Goal: Task Accomplishment & Management: Complete application form

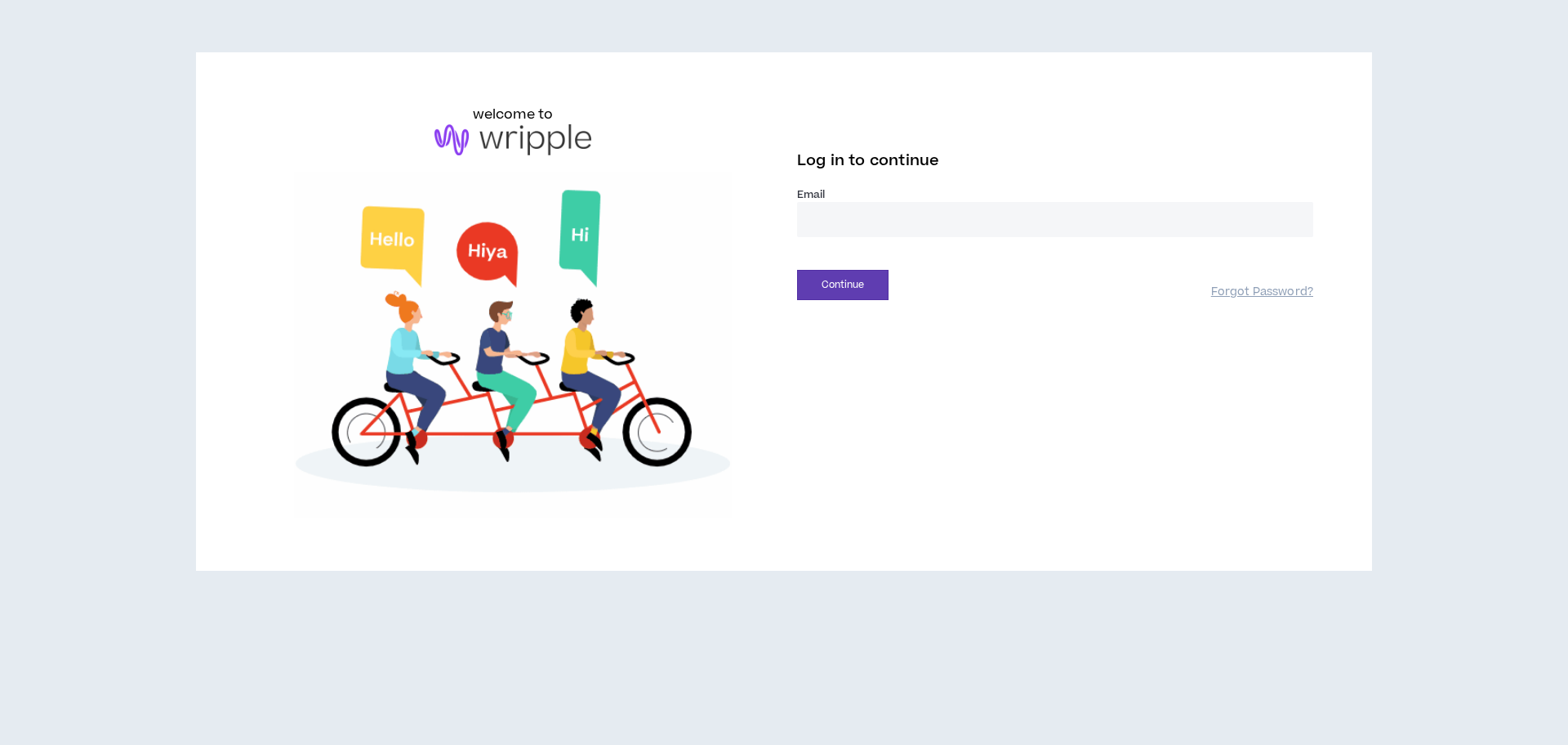
click at [878, 220] on input "email" at bounding box center [1056, 219] width 516 height 35
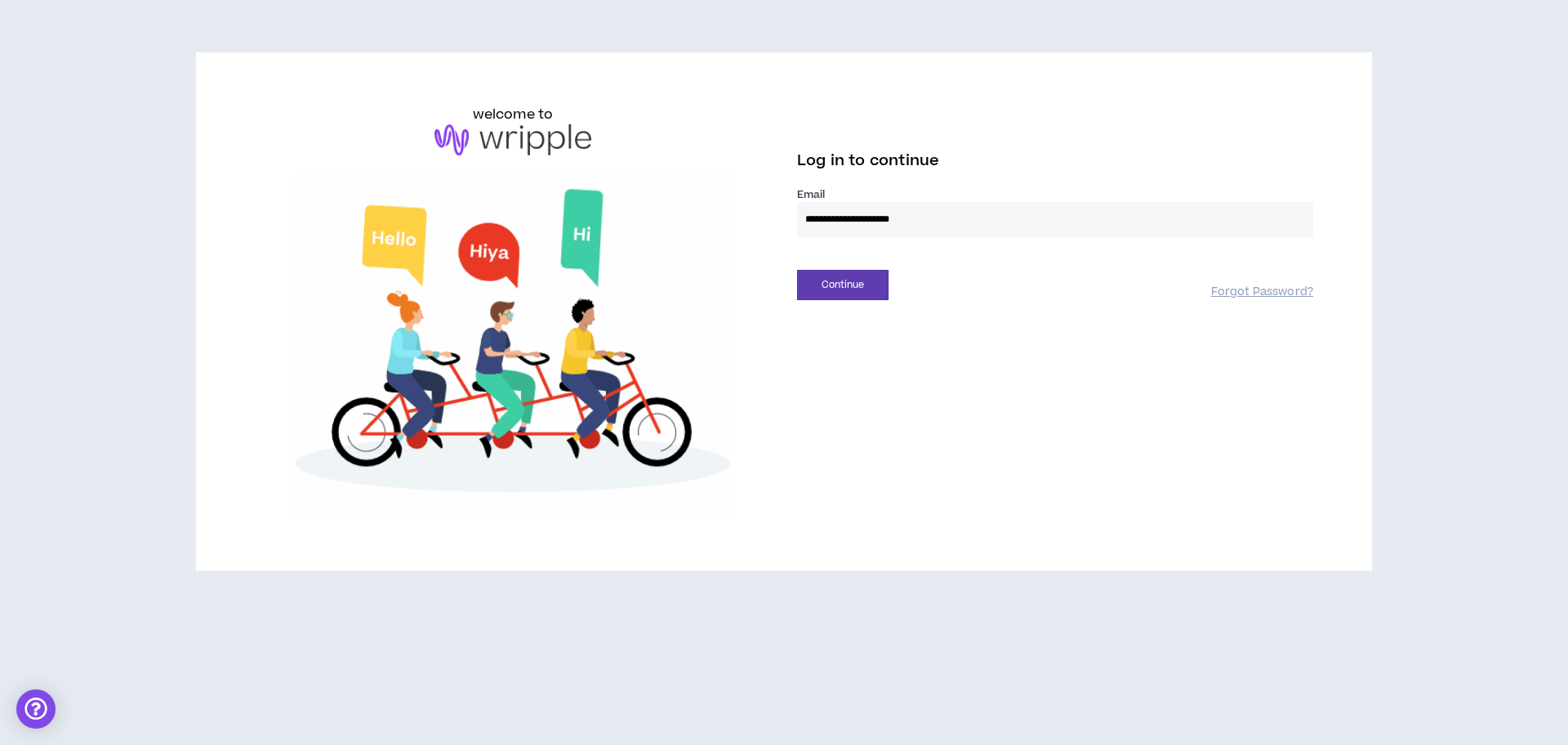
type input "**********"
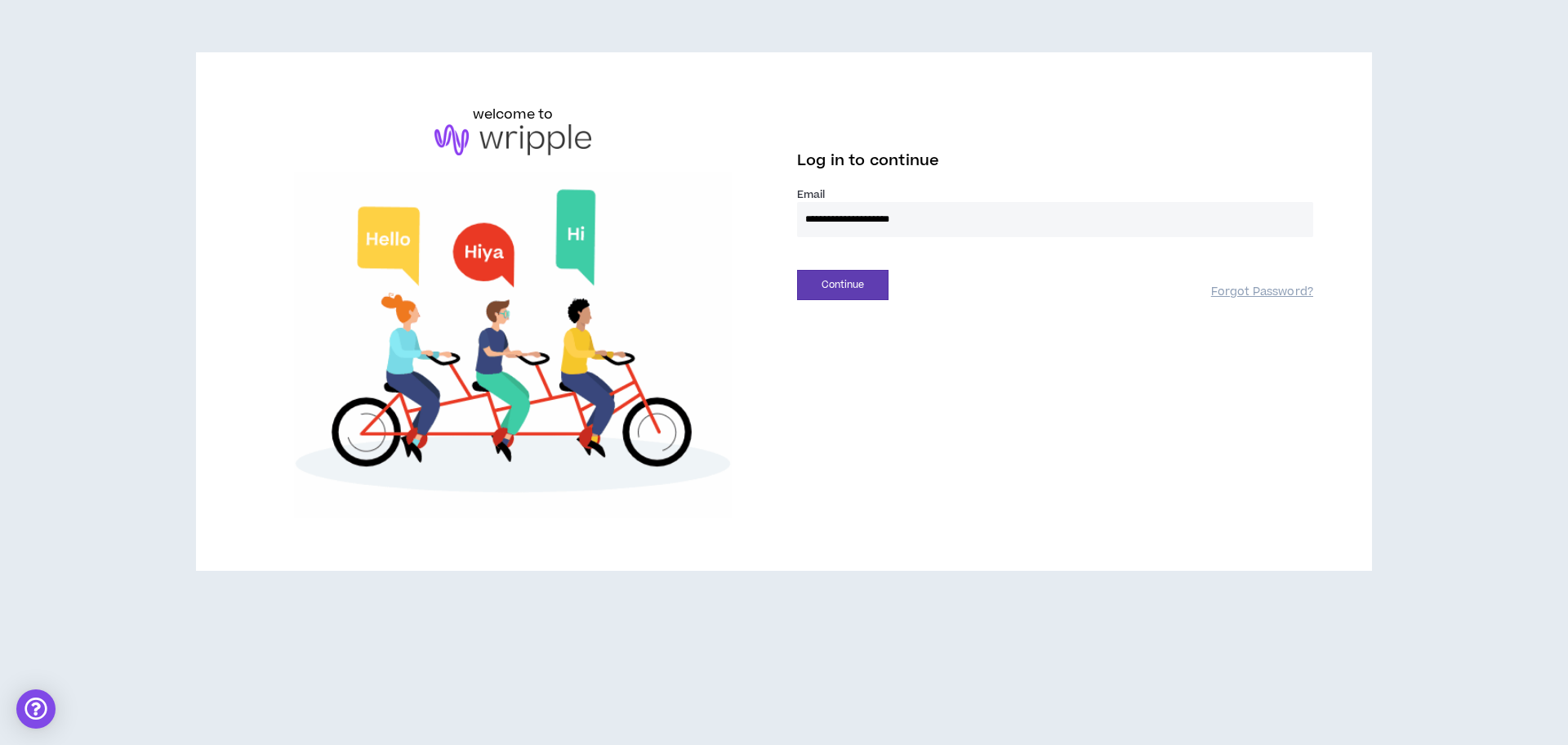
click at [797, 269] on button "Continue" at bounding box center [843, 284] width 92 height 31
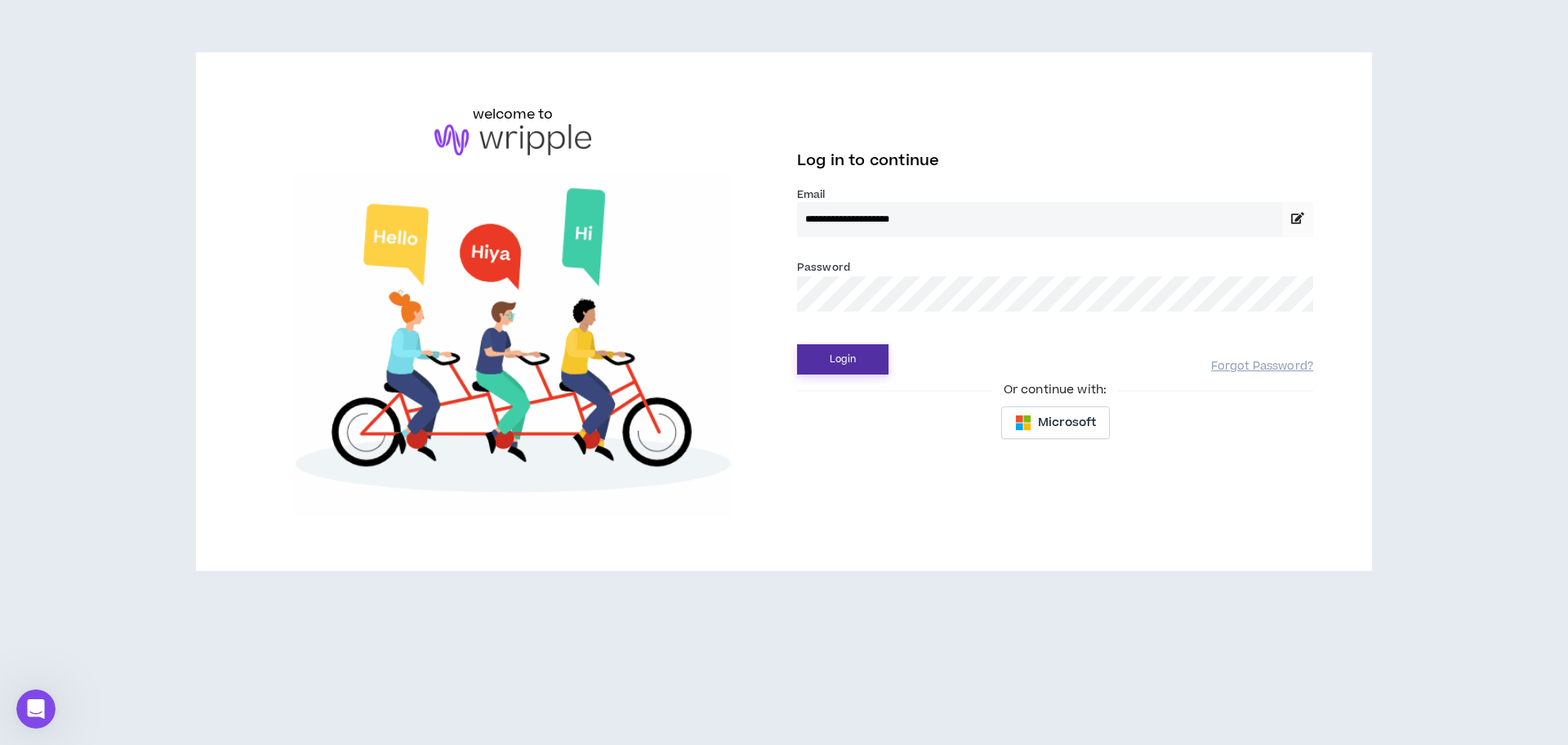
click at [843, 364] on button "Login" at bounding box center [843, 359] width 92 height 31
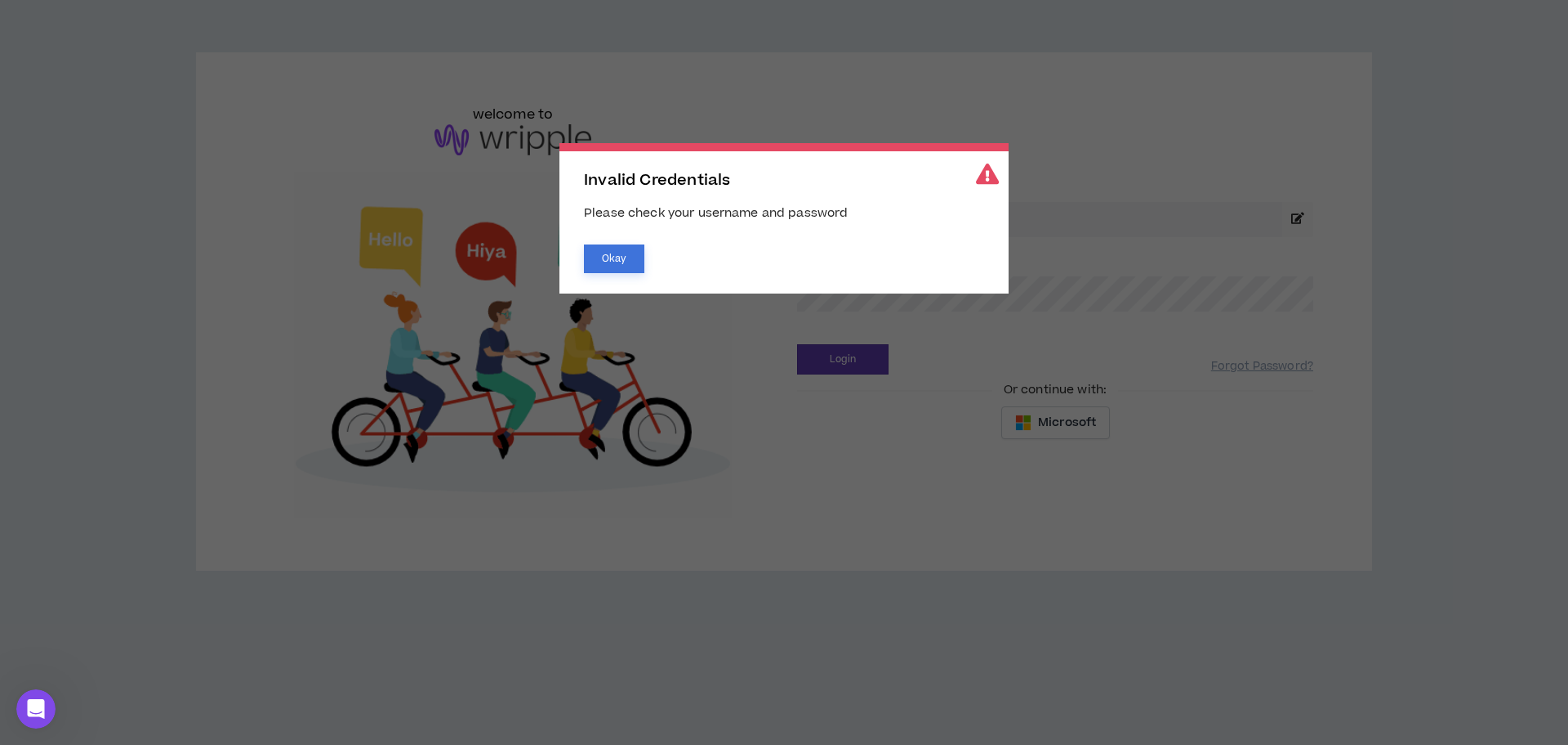
click at [628, 261] on button "Okay" at bounding box center [614, 258] width 60 height 29
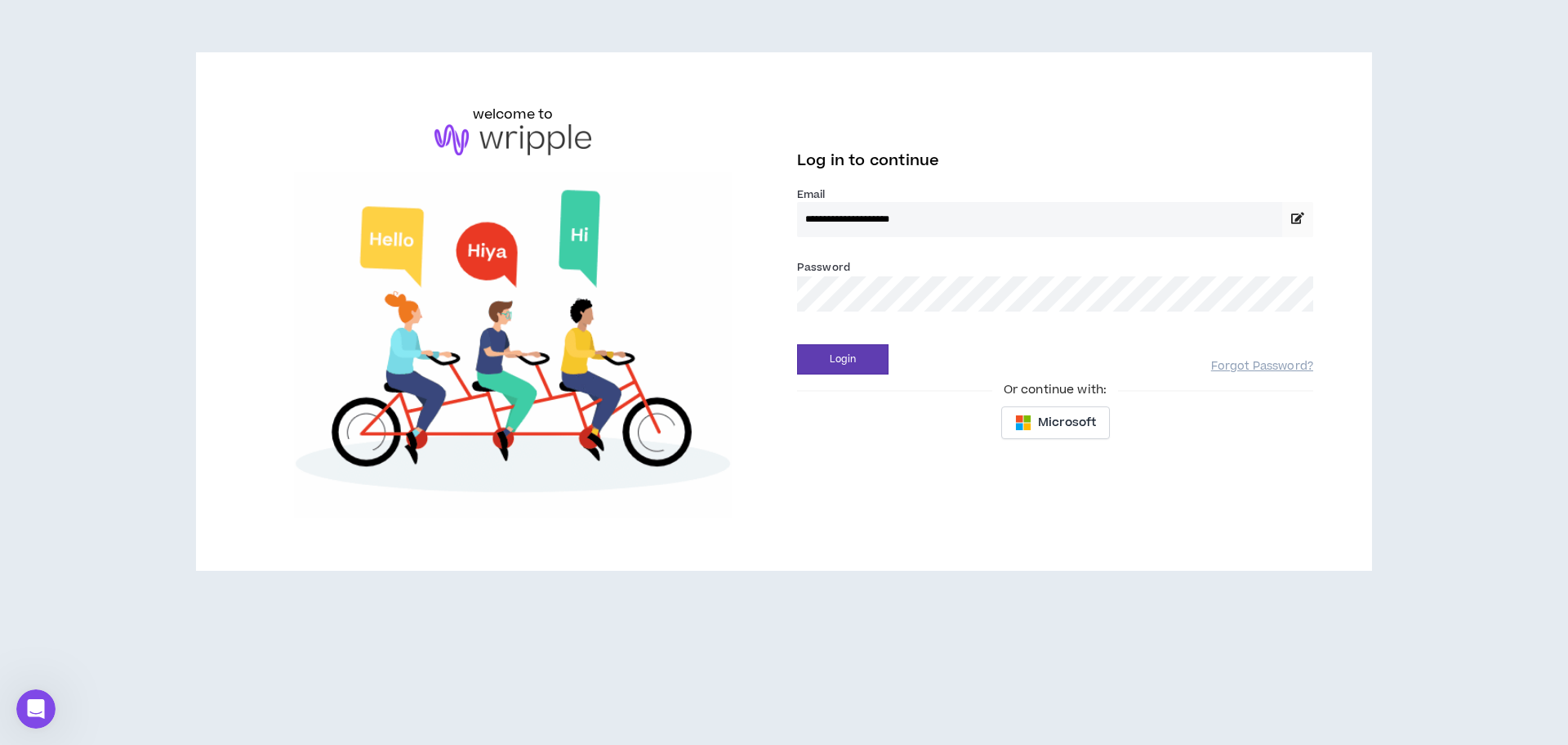
click at [654, 285] on div "**********" at bounding box center [784, 311] width 1084 height 413
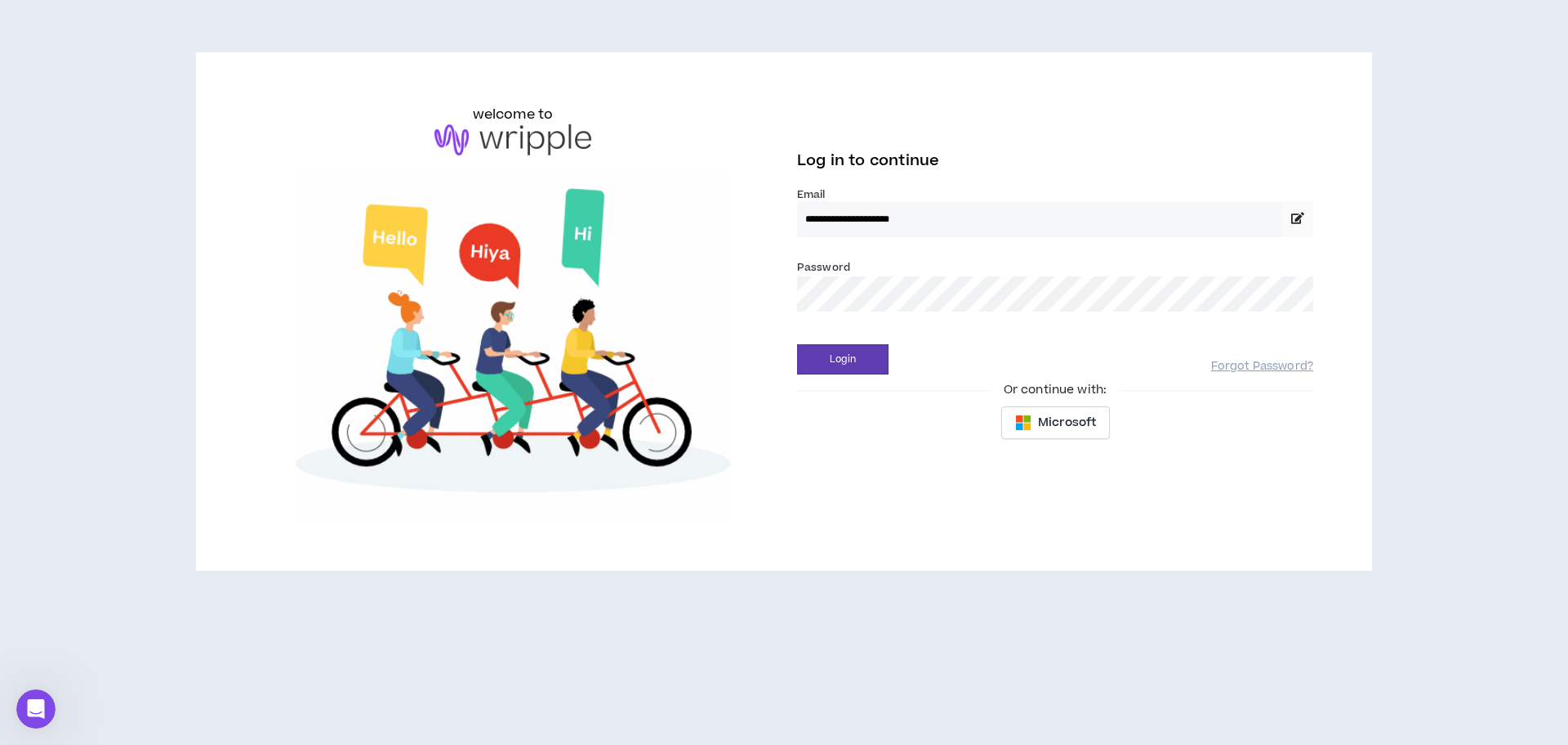
click at [797, 344] on button "Login" at bounding box center [843, 359] width 92 height 31
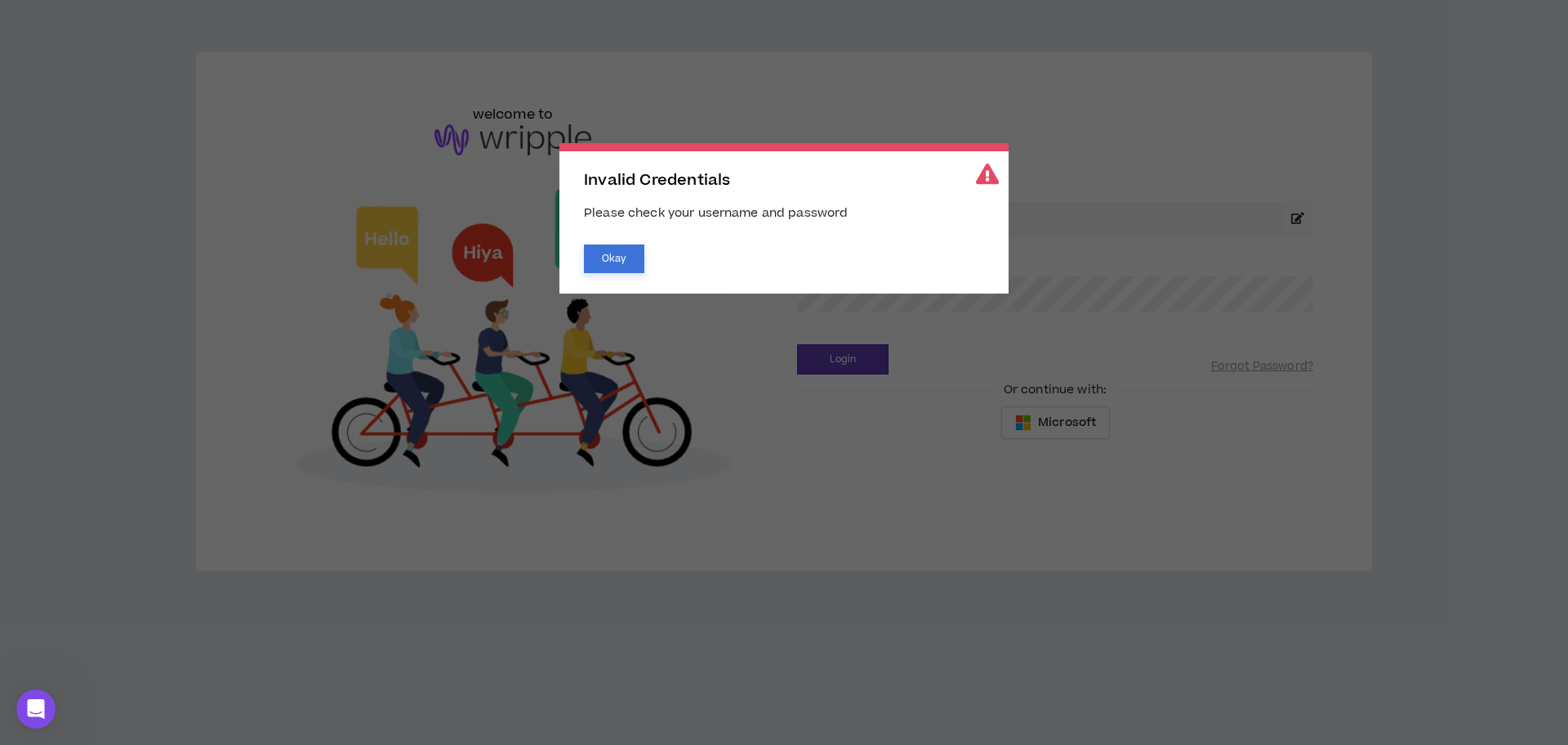
click at [600, 253] on button "Okay" at bounding box center [614, 258] width 60 height 29
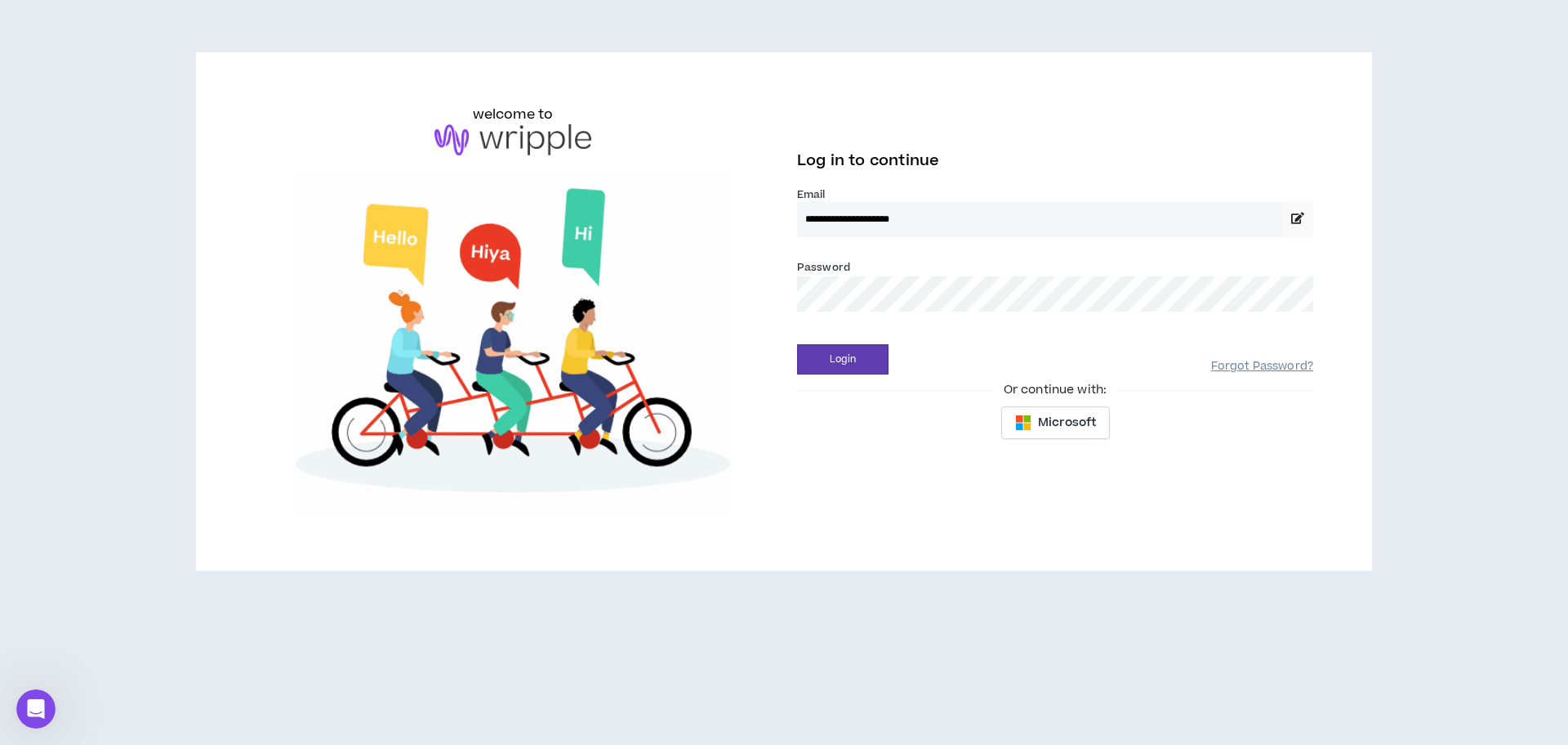
click at [1279, 367] on link "Forgot Password?" at bounding box center [1263, 366] width 102 height 16
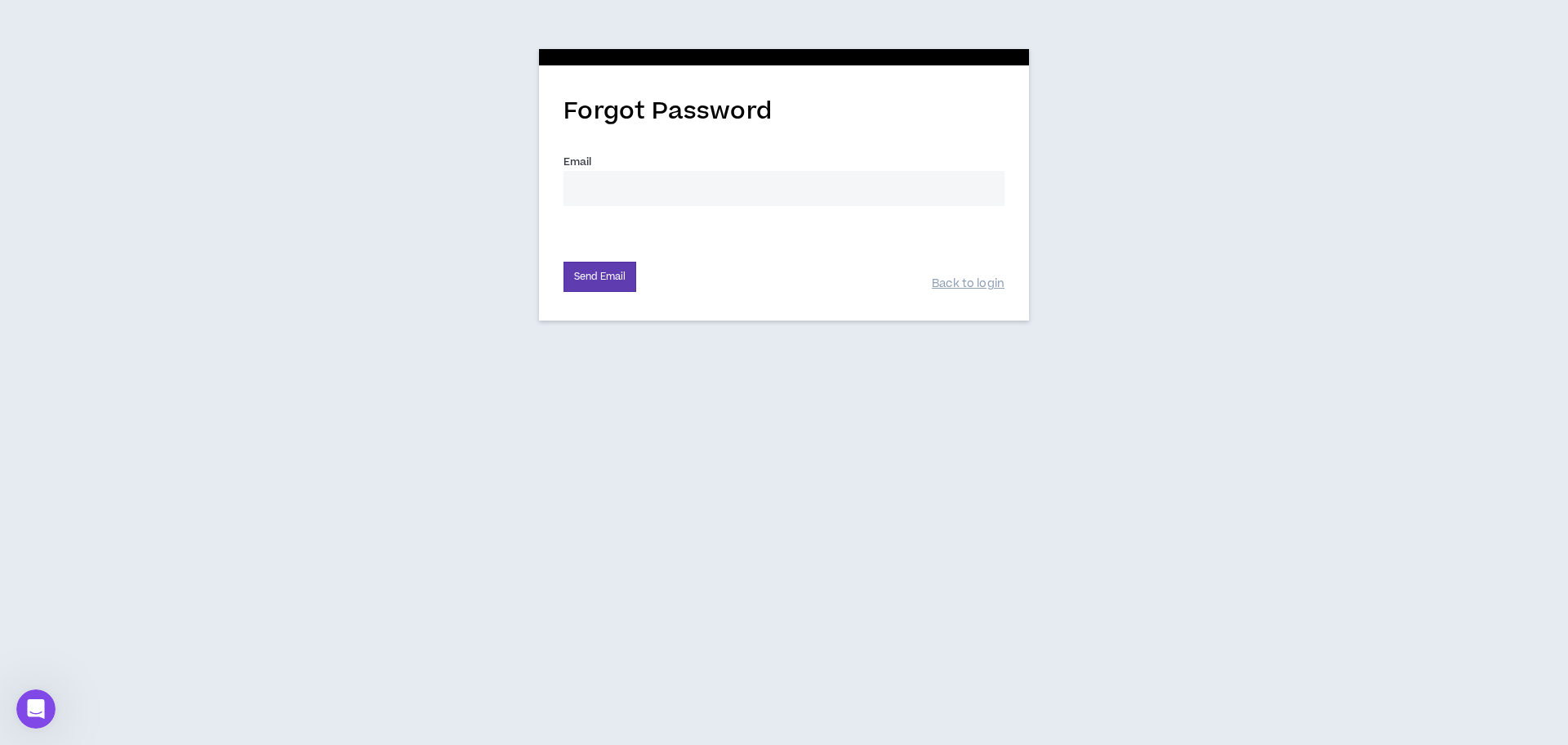
click at [595, 180] on input "Email *" at bounding box center [784, 189] width 441 height 35
type input "[EMAIL_ADDRESS][DOMAIN_NAME]"
click at [564, 262] on button "Send Email" at bounding box center [600, 277] width 72 height 31
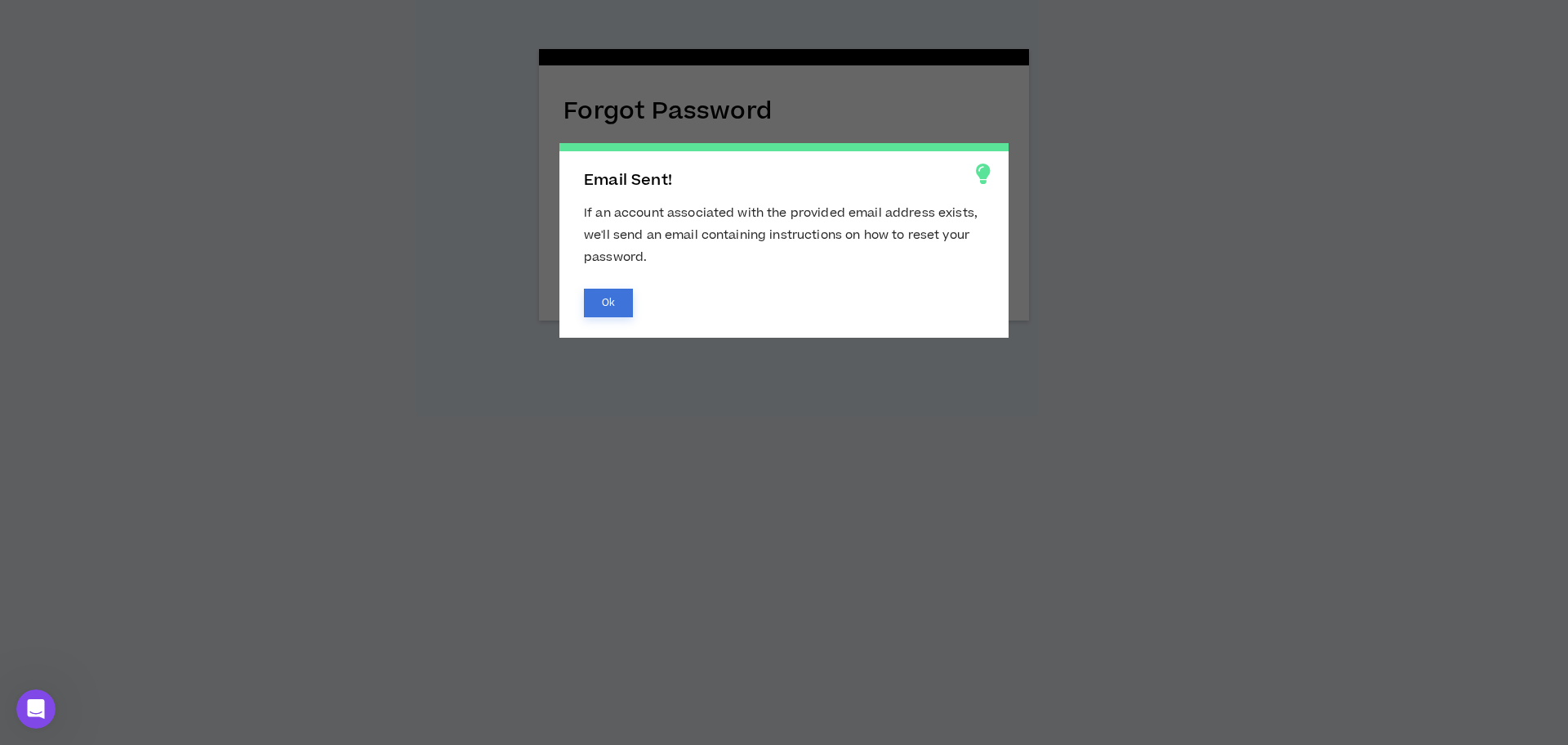
click at [608, 300] on button "Ok" at bounding box center [608, 303] width 49 height 29
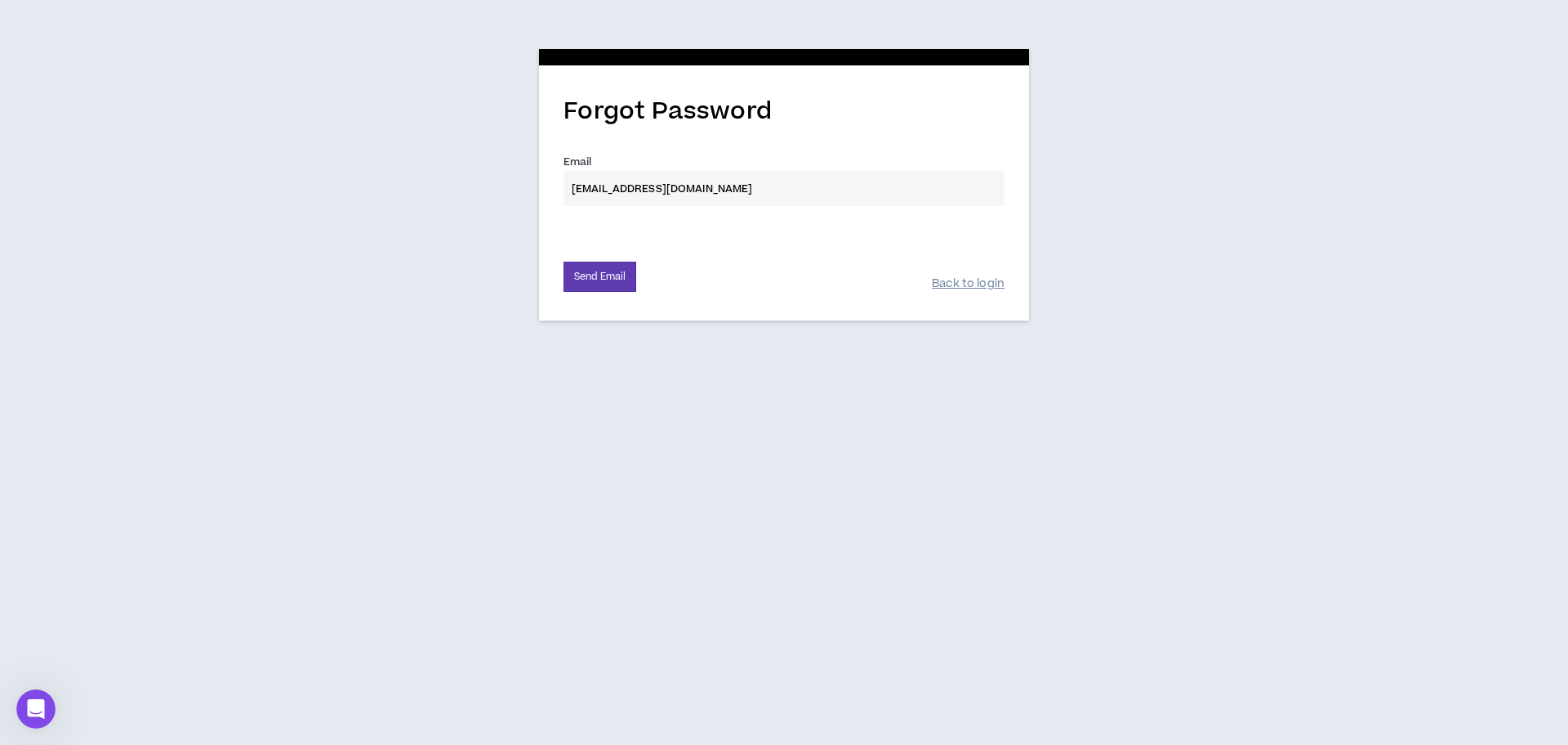
click at [958, 287] on link "Back to login" at bounding box center [968, 283] width 72 height 16
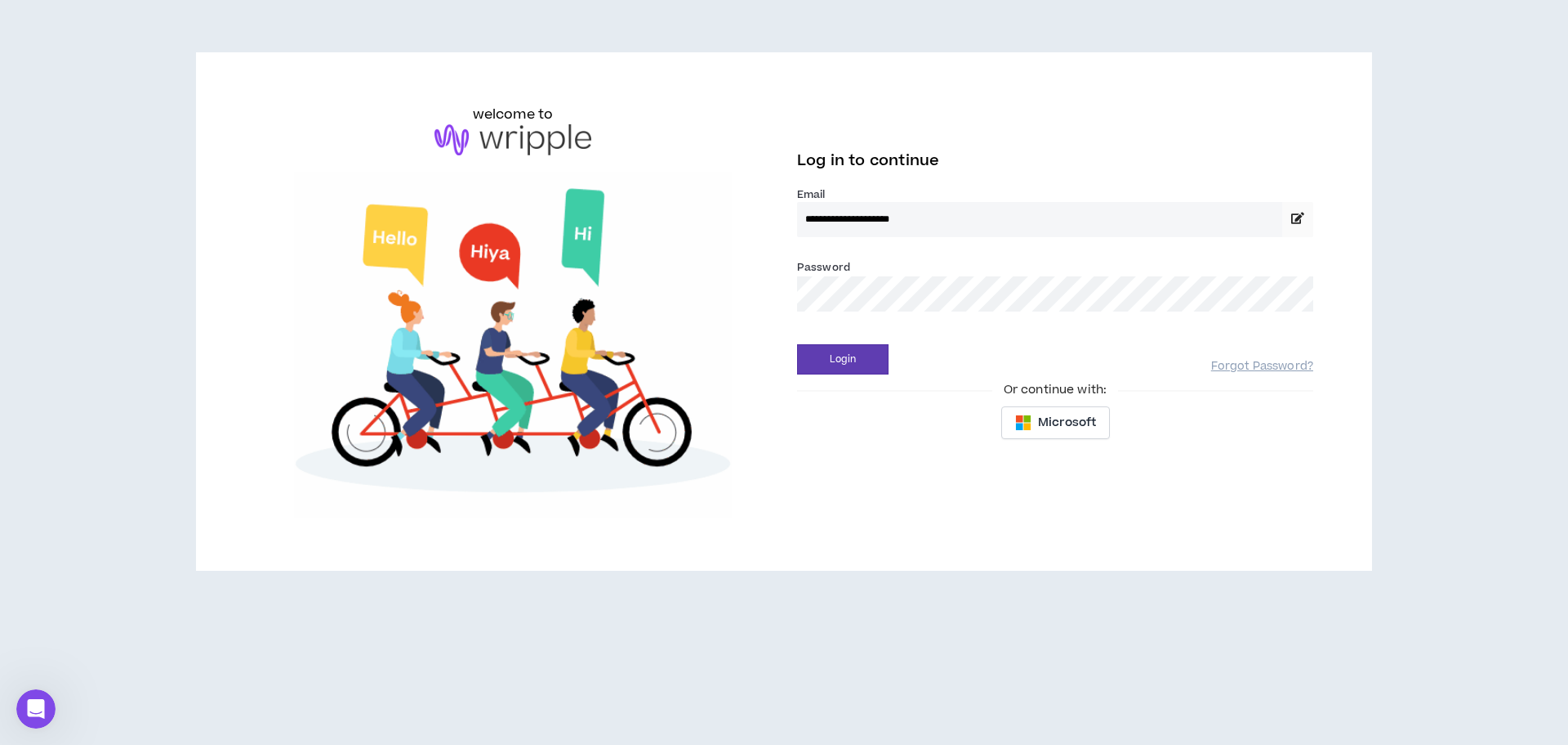
click at [797, 344] on button "Login" at bounding box center [843, 359] width 92 height 31
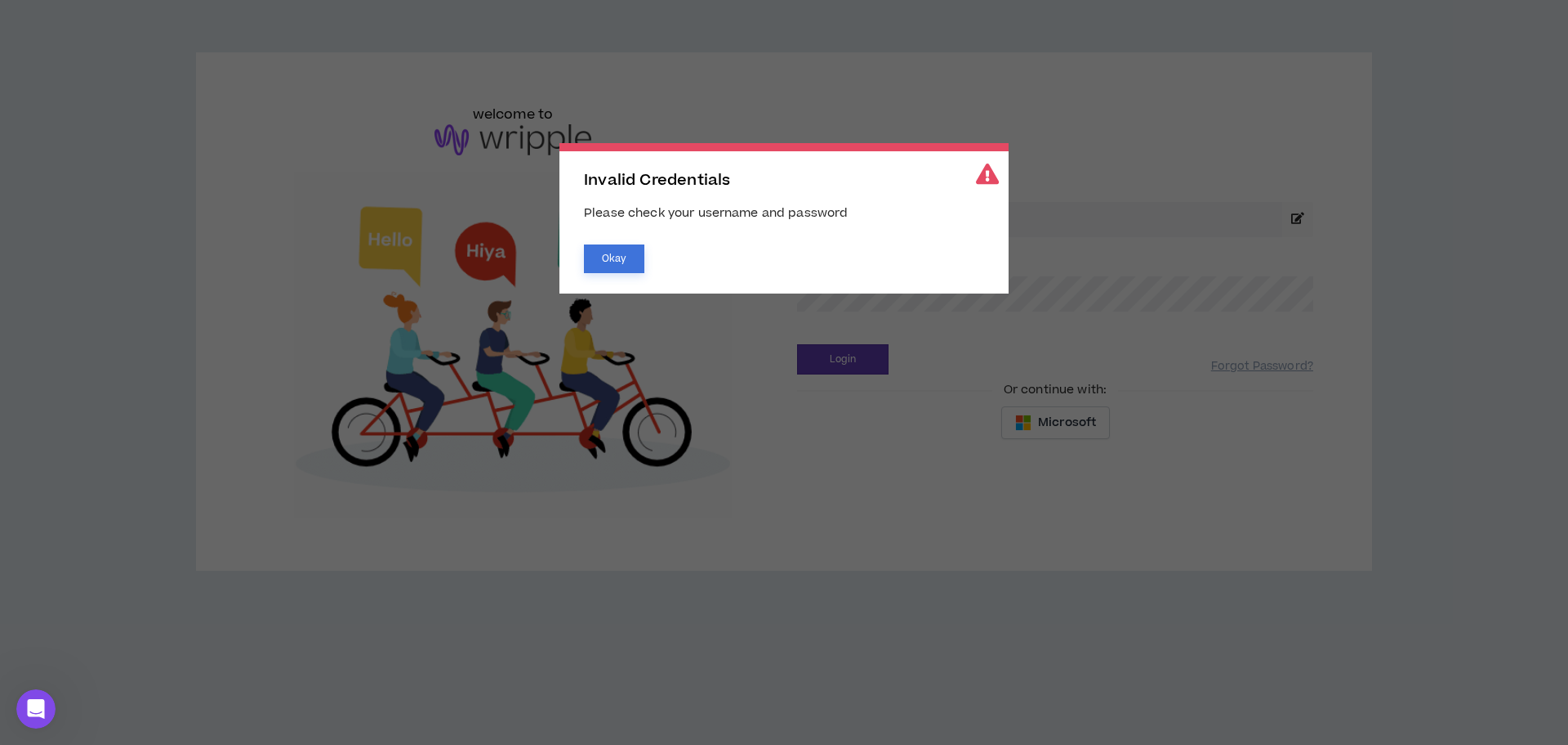
click at [616, 261] on button "Okay" at bounding box center [614, 258] width 60 height 29
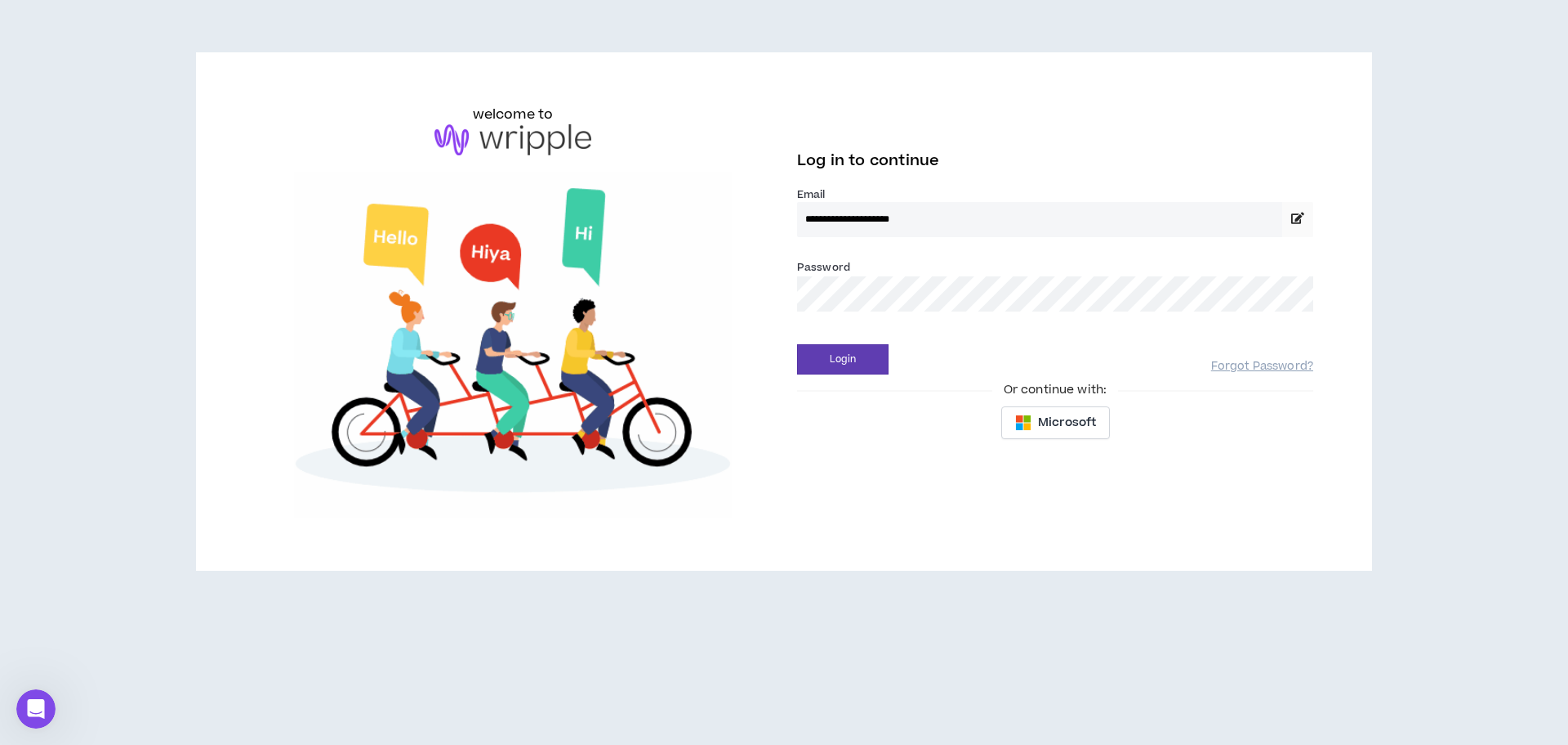
click at [688, 298] on div "**********" at bounding box center [784, 311] width 1084 height 413
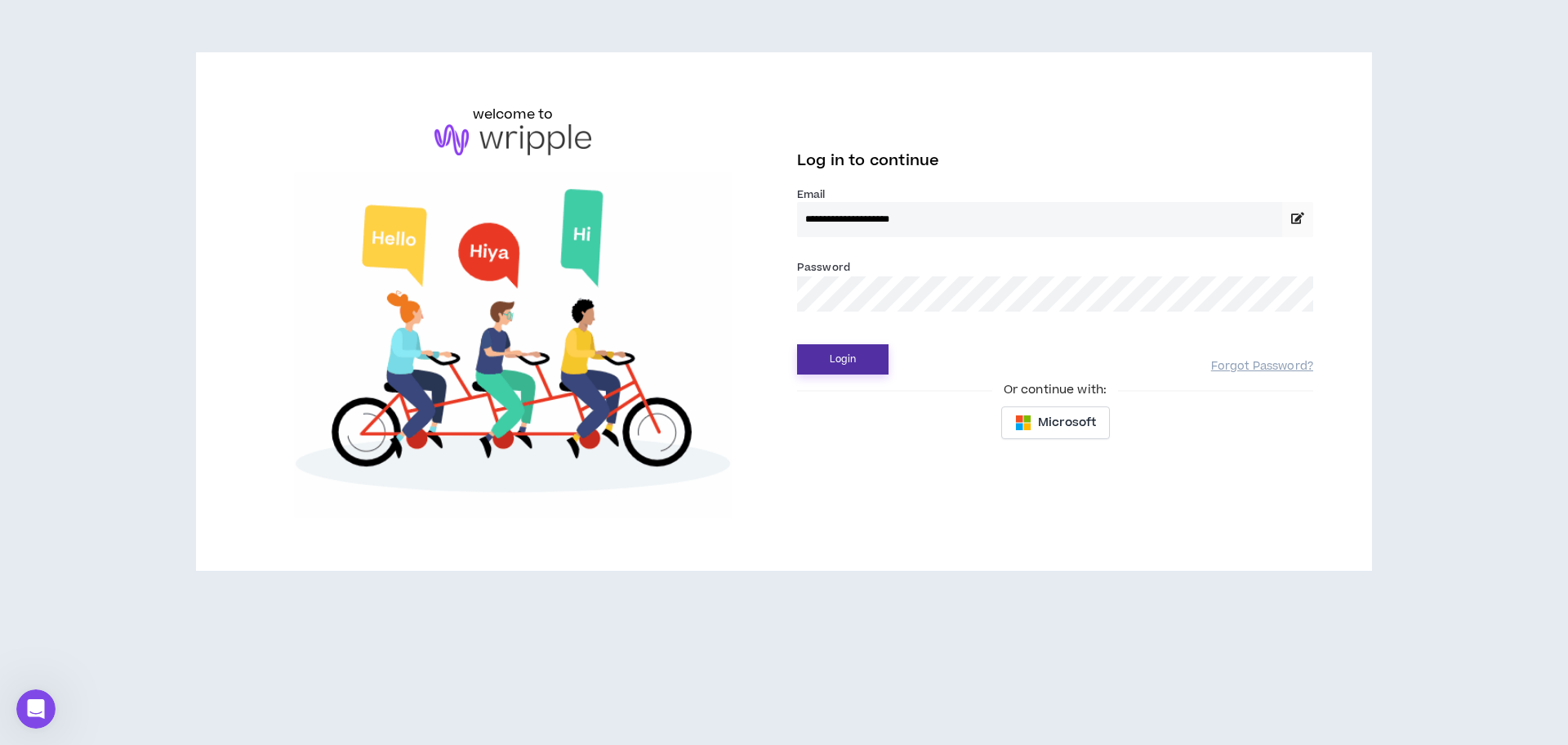
click at [828, 350] on button "Login" at bounding box center [843, 359] width 92 height 31
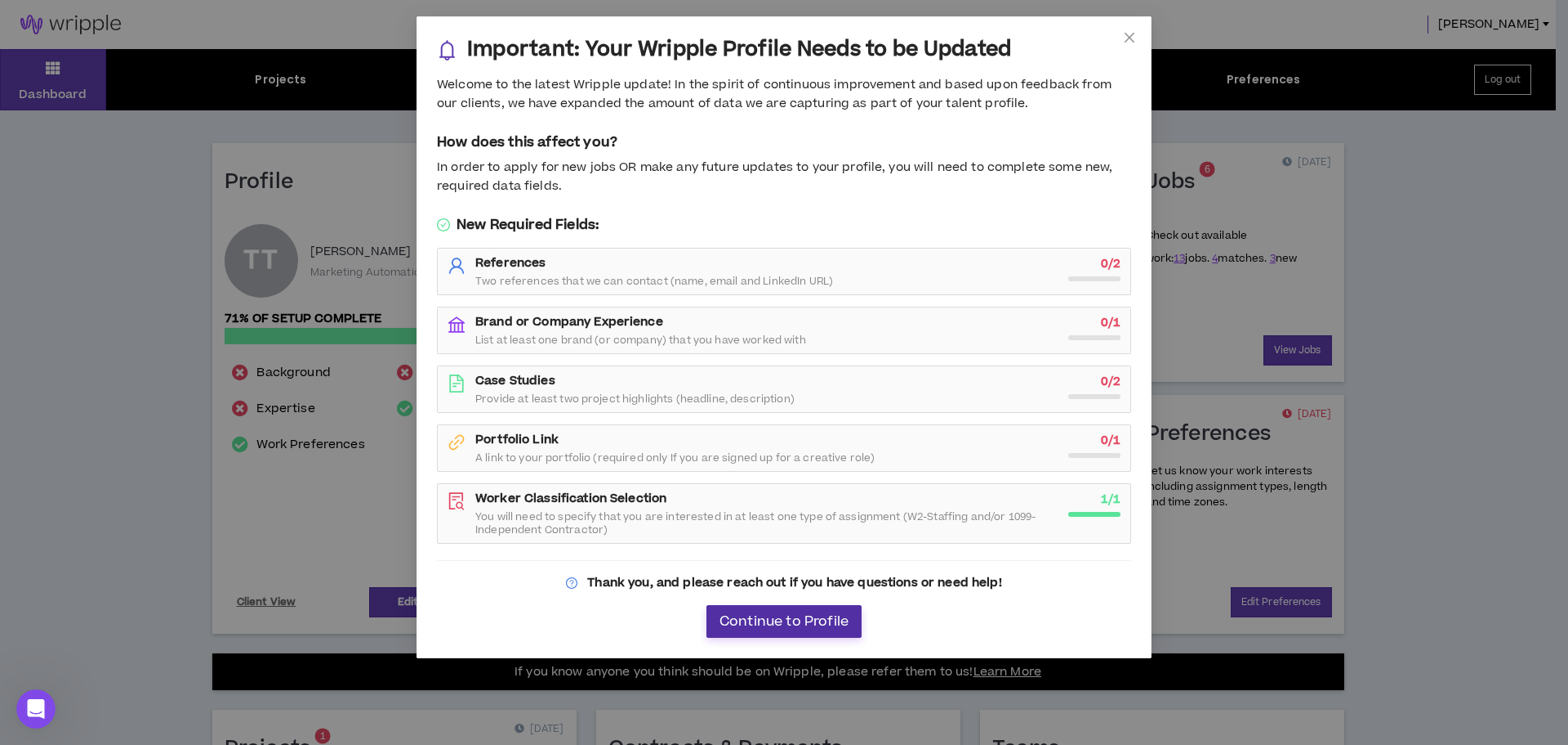
click at [815, 629] on span "Continue to Profile" at bounding box center [784, 621] width 129 height 16
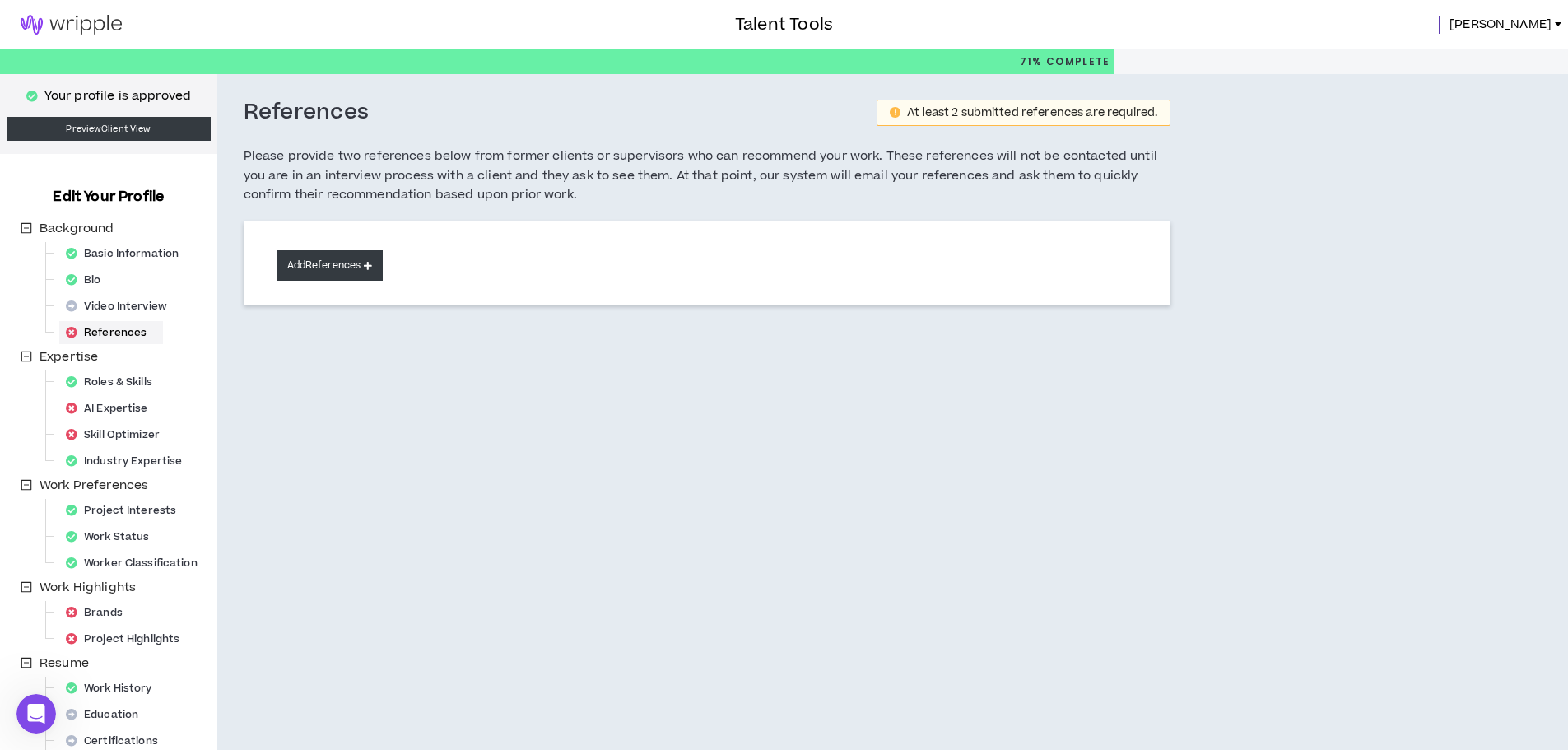
click at [295, 262] on button "Add References" at bounding box center [330, 265] width 107 height 31
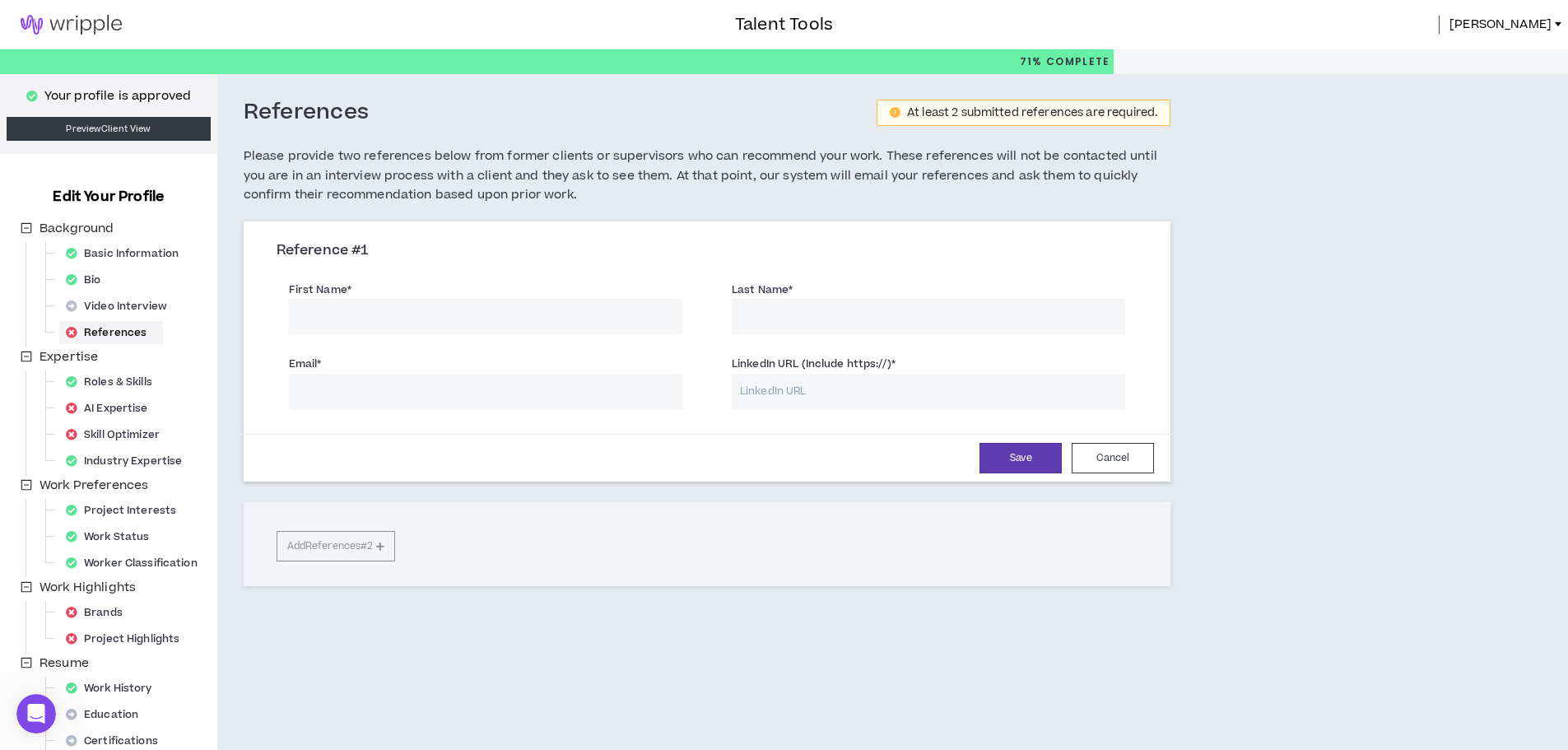
click at [359, 310] on input "First Name *" at bounding box center [486, 316] width 394 height 36
click at [355, 325] on input "First Name *" at bounding box center [486, 316] width 394 height 36
type input "Ben"
type input "[PERSON_NAME]"
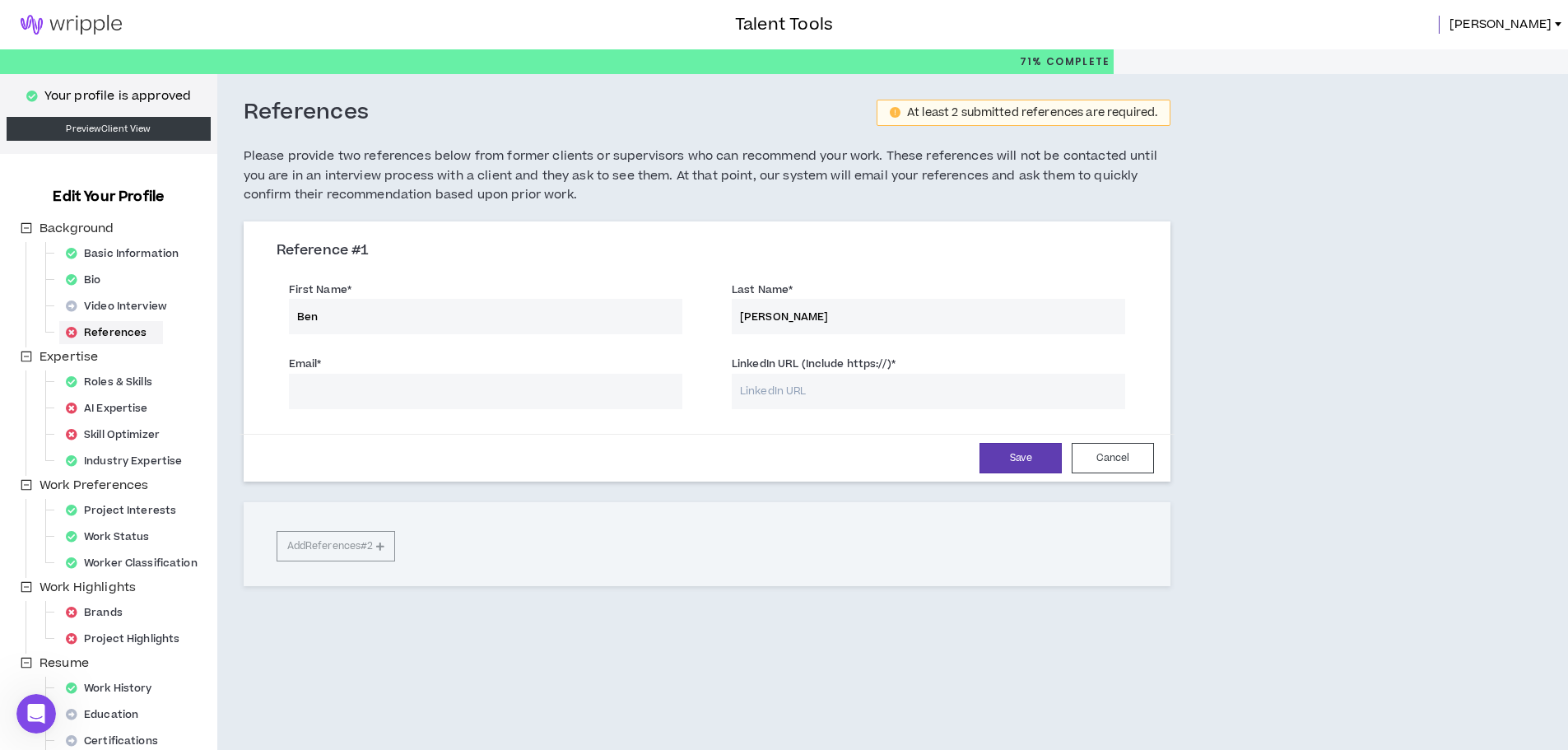
click at [310, 400] on input "Email *" at bounding box center [486, 391] width 394 height 36
type input "[EMAIL_ADDRESS][DOMAIN_NAME]"
click at [749, 375] on label "LinkedIn URL (Include https://) *" at bounding box center [813, 364] width 164 height 26
click at [749, 375] on input "LinkedIn URL (Include https://) *" at bounding box center [928, 391] width 394 height 36
click at [834, 418] on div "Must start with http(s)://" at bounding box center [928, 418] width 394 height 12
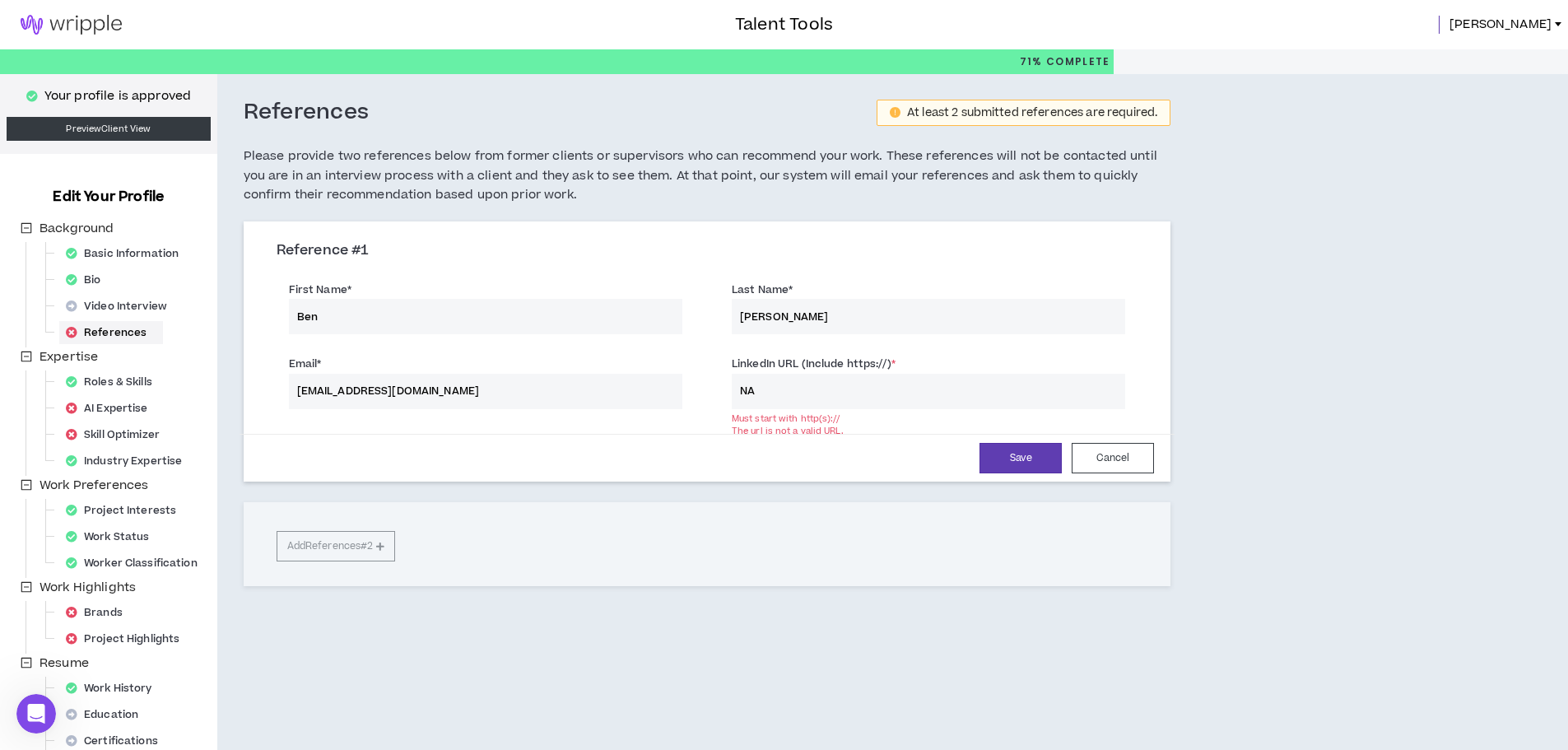
drag, startPoint x: 790, startPoint y: 394, endPoint x: 728, endPoint y: 388, distance: 62.3
click at [728, 388] on div "LinkedIn URL (Include https://) * NA Must start with http(s):// The url is not …" at bounding box center [928, 381] width 418 height 53
click at [862, 388] on input "NA" at bounding box center [928, 391] width 394 height 36
drag, startPoint x: 862, startPoint y: 388, endPoint x: 654, endPoint y: 373, distance: 208.5
click at [654, 373] on div "Email * [EMAIL_ADDRESS][DOMAIN_NAME] LinkedIn URL (Include https://) * NA Must …" at bounding box center [707, 382] width 887 height 74
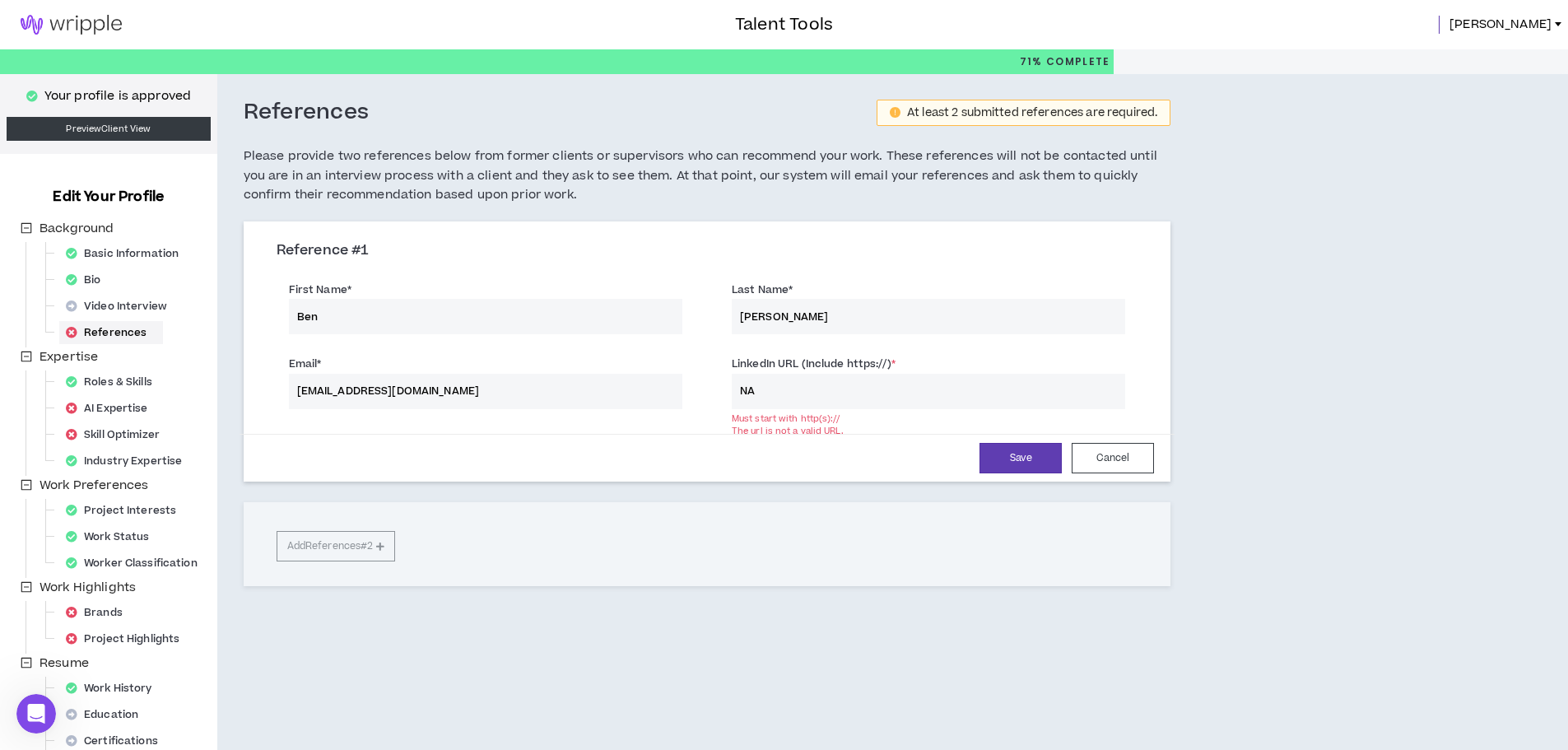
paste input "[URL][DOMAIN_NAME][PERSON_NAME]"
type input "[URL][DOMAIN_NAME][PERSON_NAME]"
click at [999, 462] on button "Save" at bounding box center [1021, 457] width 82 height 31
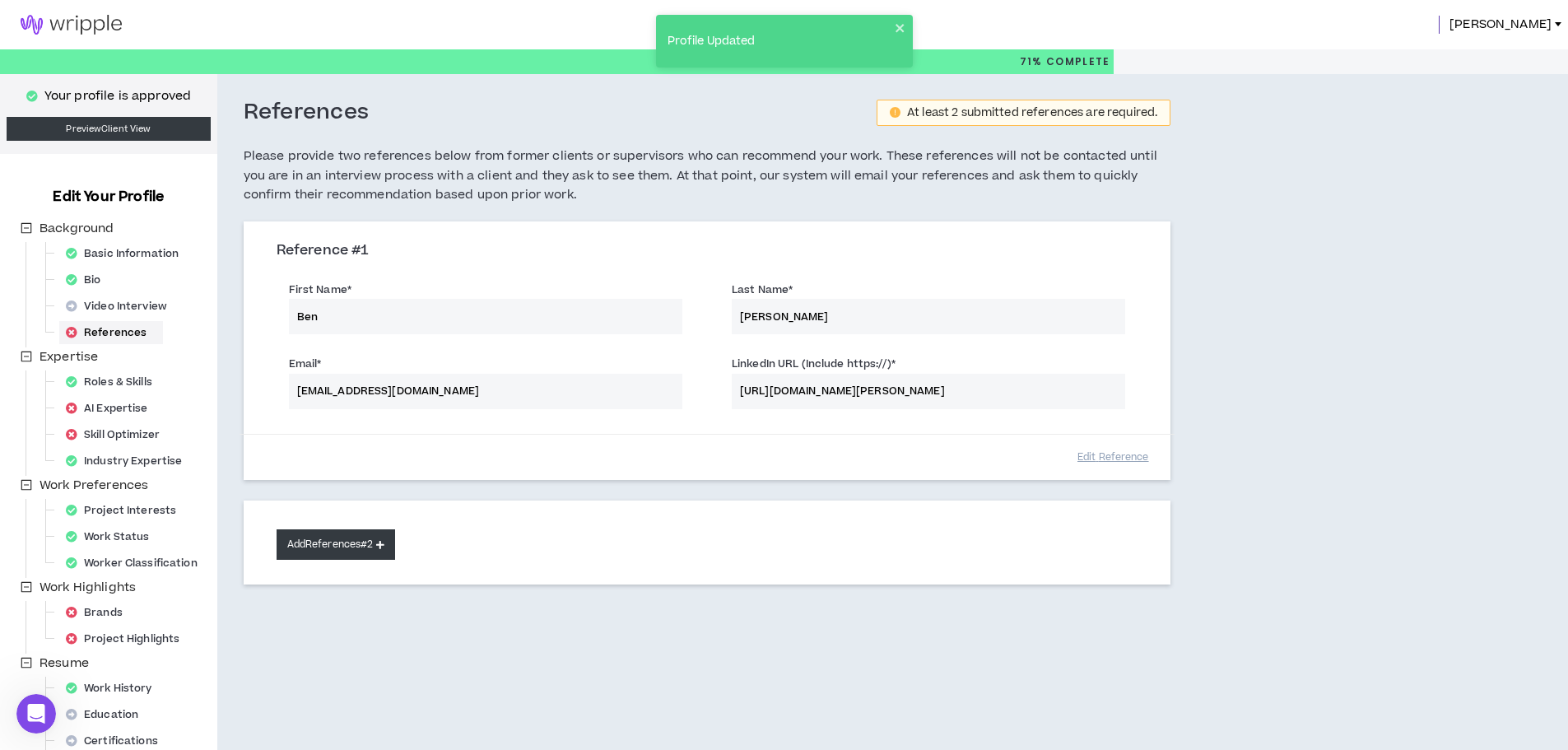
click at [356, 542] on button "Add References #2" at bounding box center [337, 544] width 120 height 31
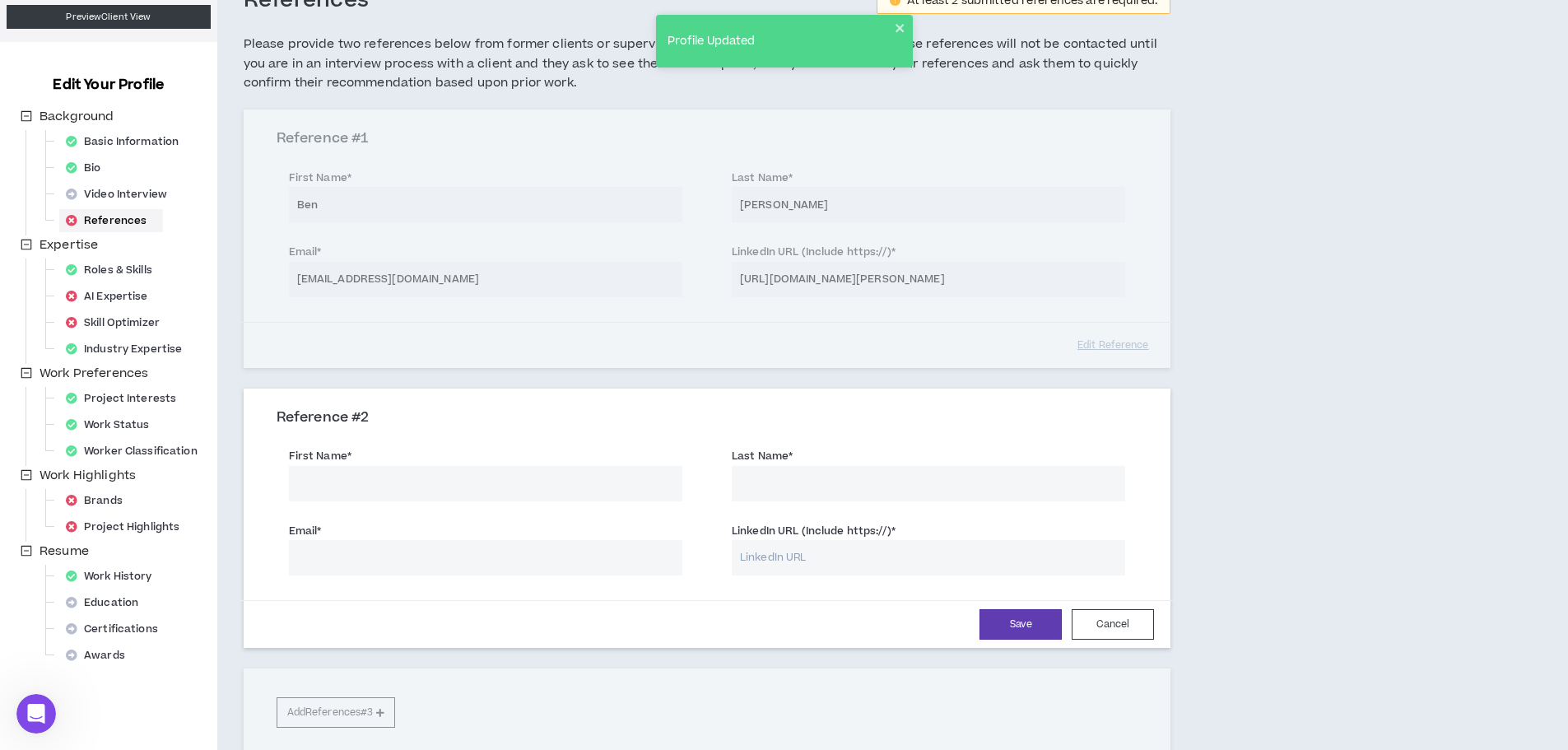
scroll to position [261, 0]
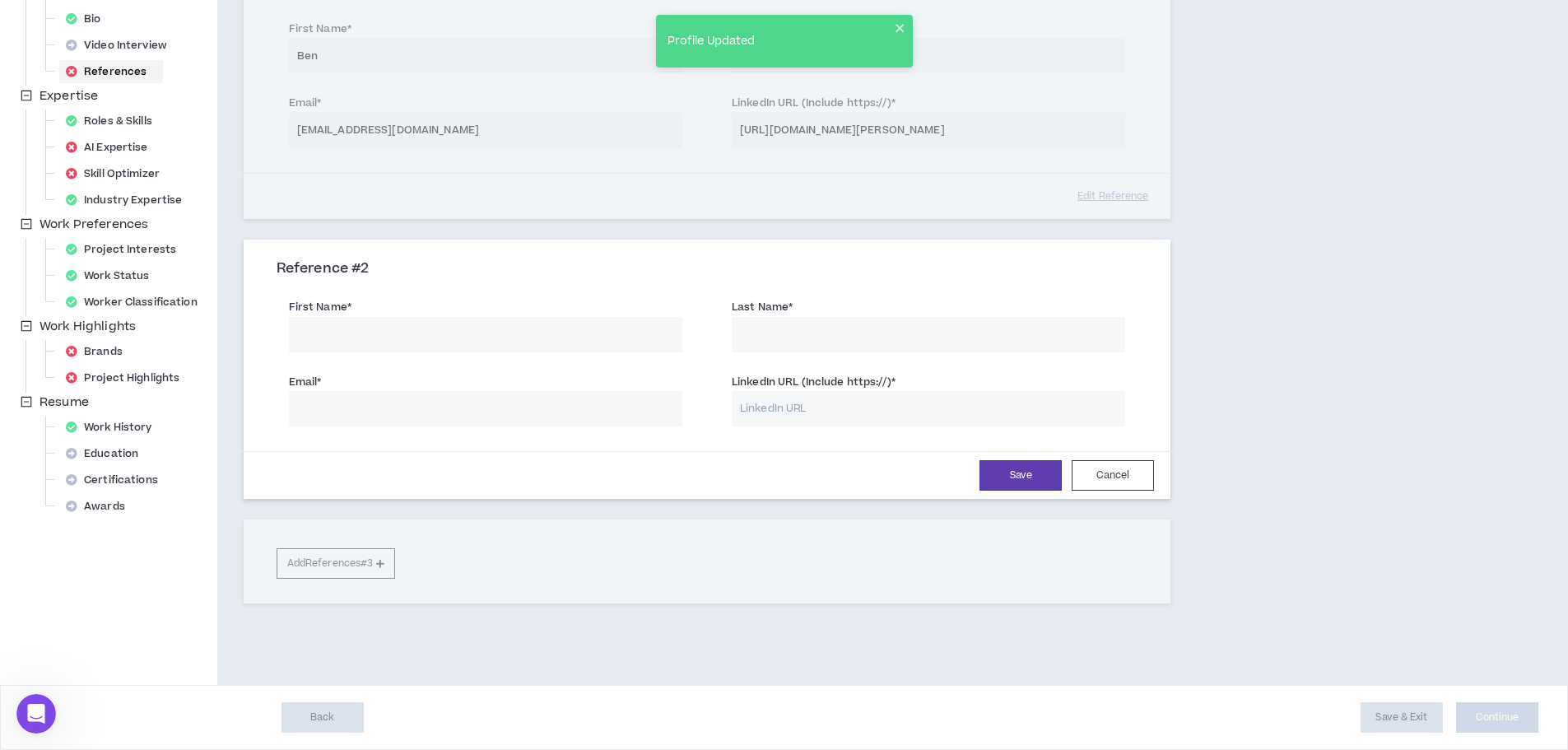
click at [486, 326] on input "First Name *" at bounding box center [486, 335] width 394 height 36
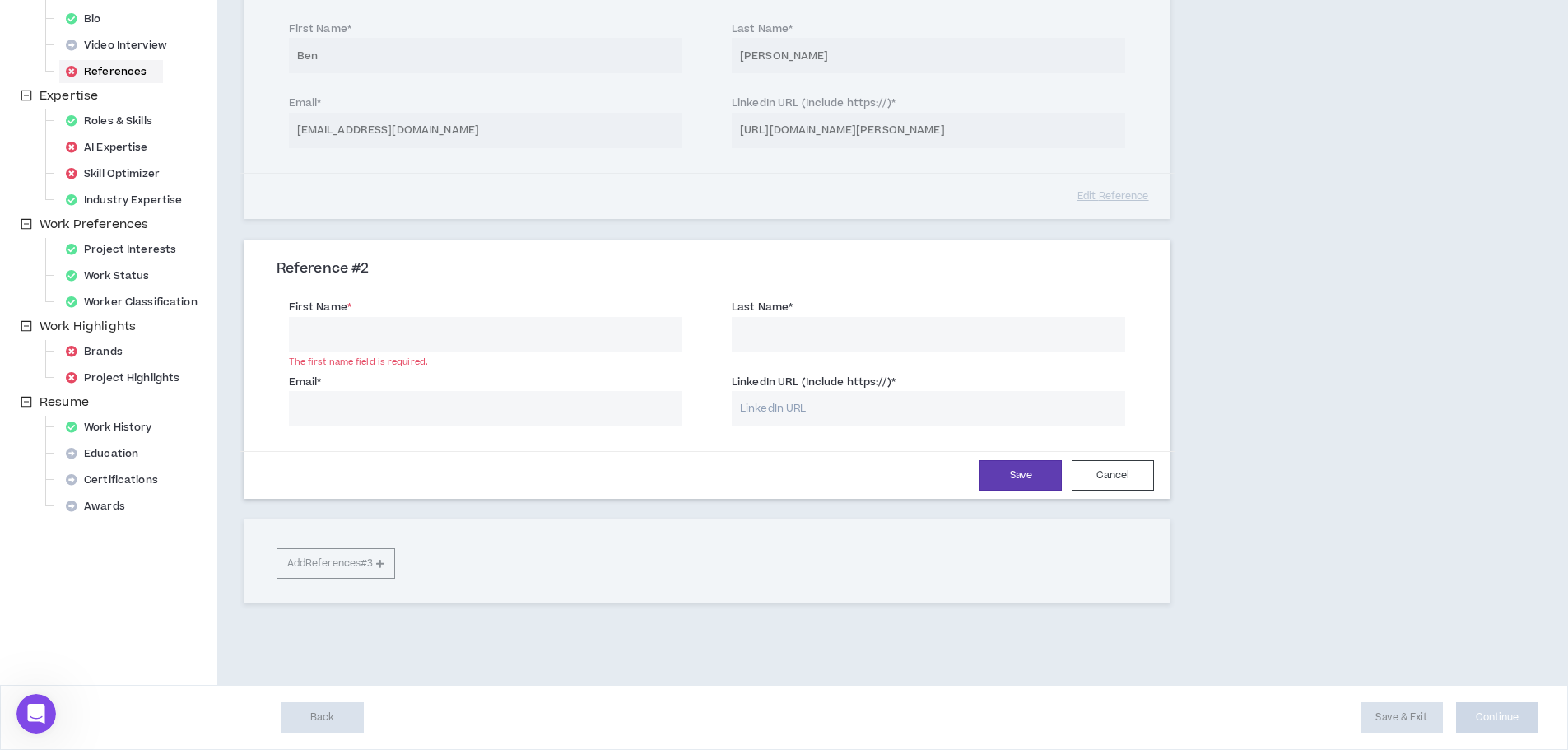
click at [826, 417] on input "LinkedIn URL (Include https://) *" at bounding box center [928, 409] width 394 height 36
paste input "[URL][DOMAIN_NAME][PERSON_NAME]"
type input "[URL][DOMAIN_NAME][PERSON_NAME]"
click at [447, 326] on input "First Name *" at bounding box center [486, 335] width 394 height 36
click at [443, 332] on input "First Name *" at bounding box center [486, 335] width 394 height 36
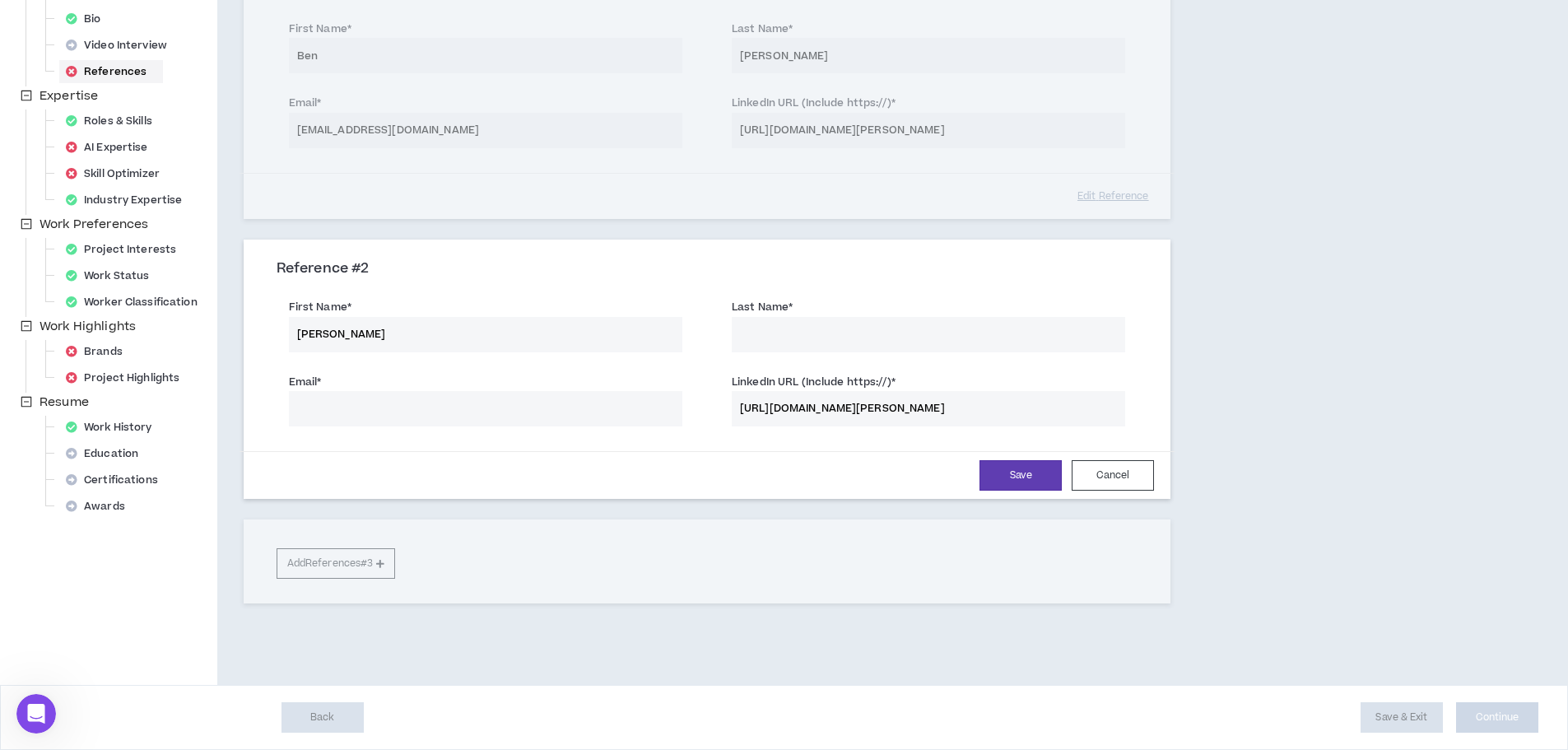
type input "[PERSON_NAME]"
type input "wurth"
click at [346, 401] on input "Email *" at bounding box center [486, 409] width 394 height 36
click at [387, 409] on input "[EMAIL_ADDRESS][DOMAIN_NAME]" at bounding box center [486, 409] width 394 height 36
type input "[EMAIL_ADDRESS][DOMAIN_NAME]"
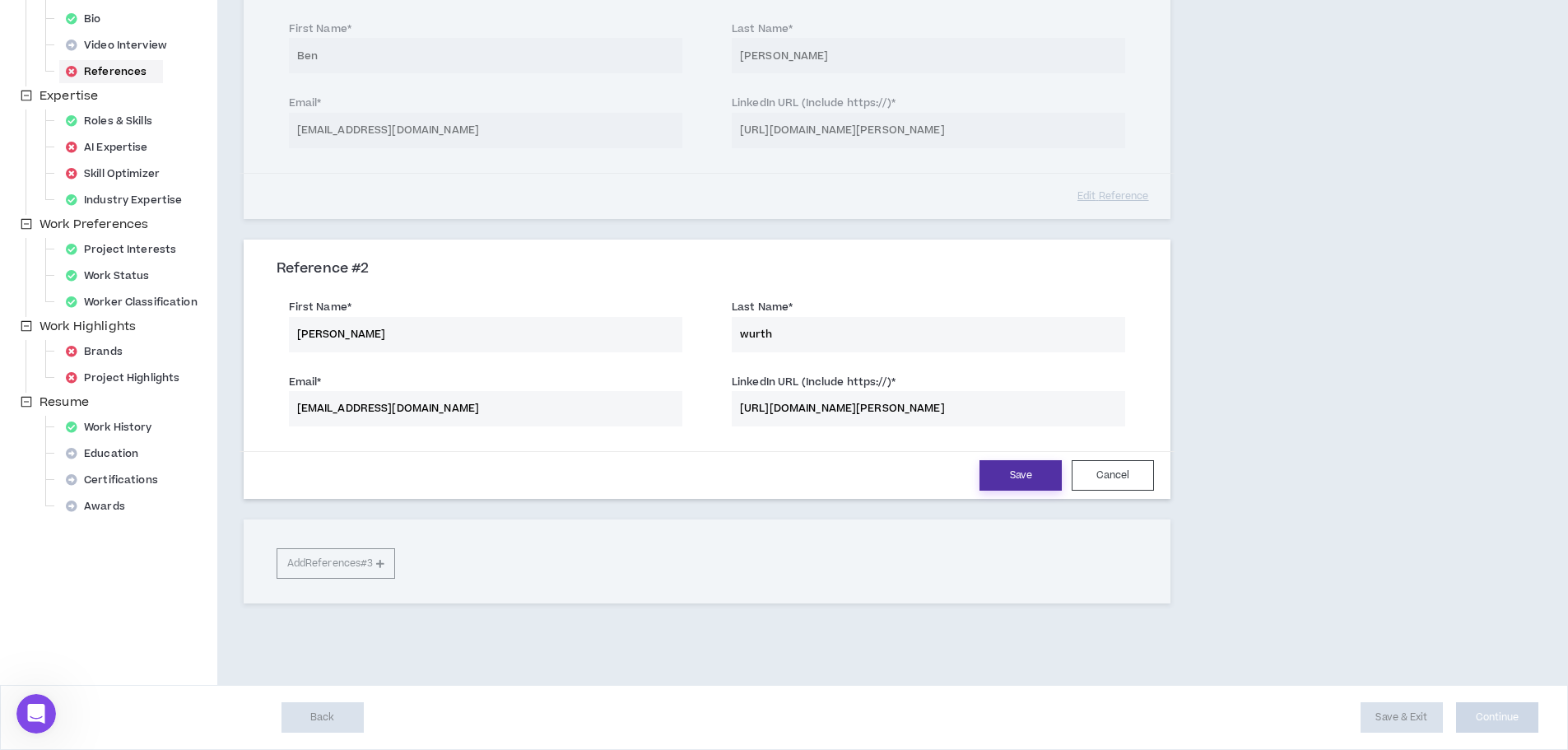
click at [1003, 482] on button "Save" at bounding box center [1021, 475] width 82 height 31
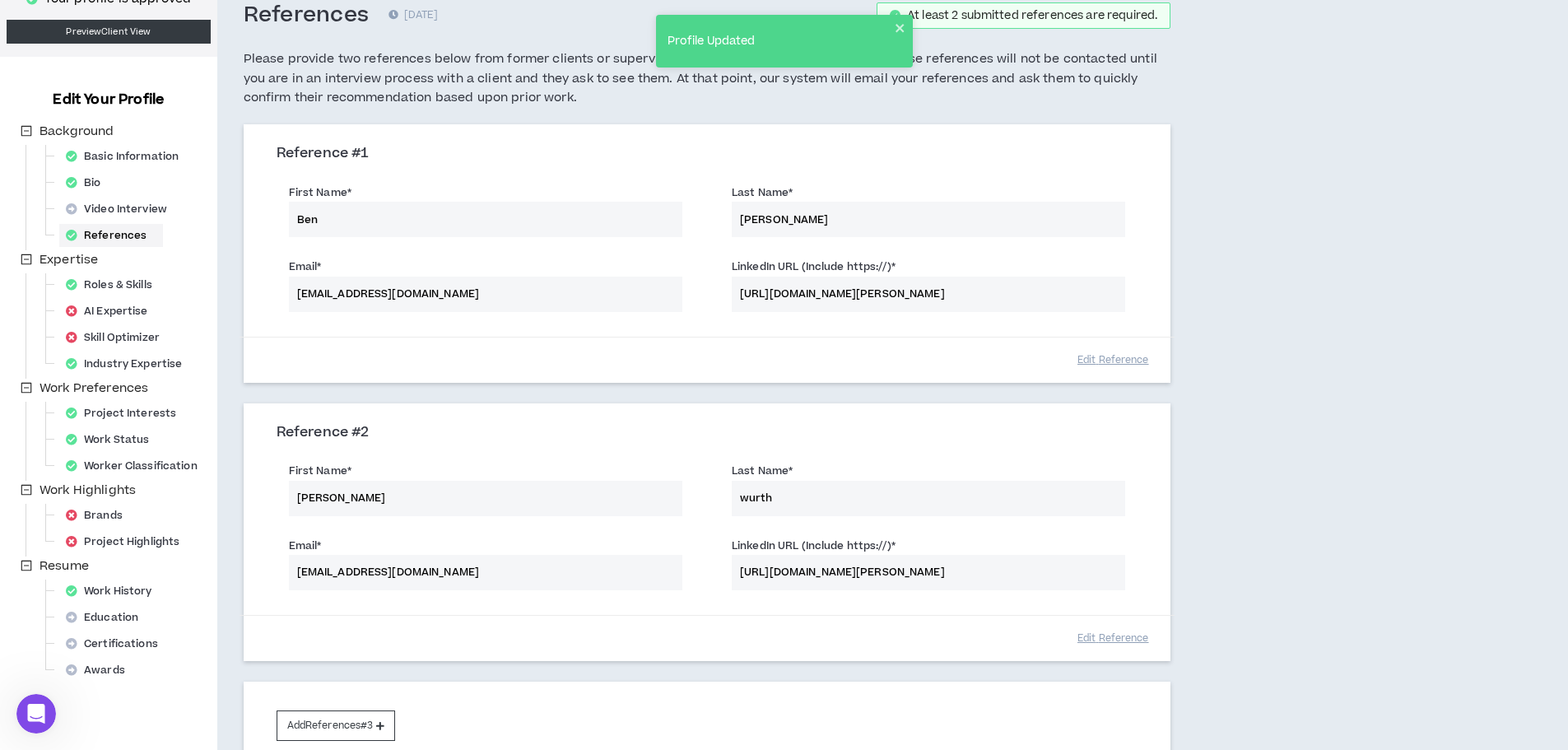
scroll to position [0, 0]
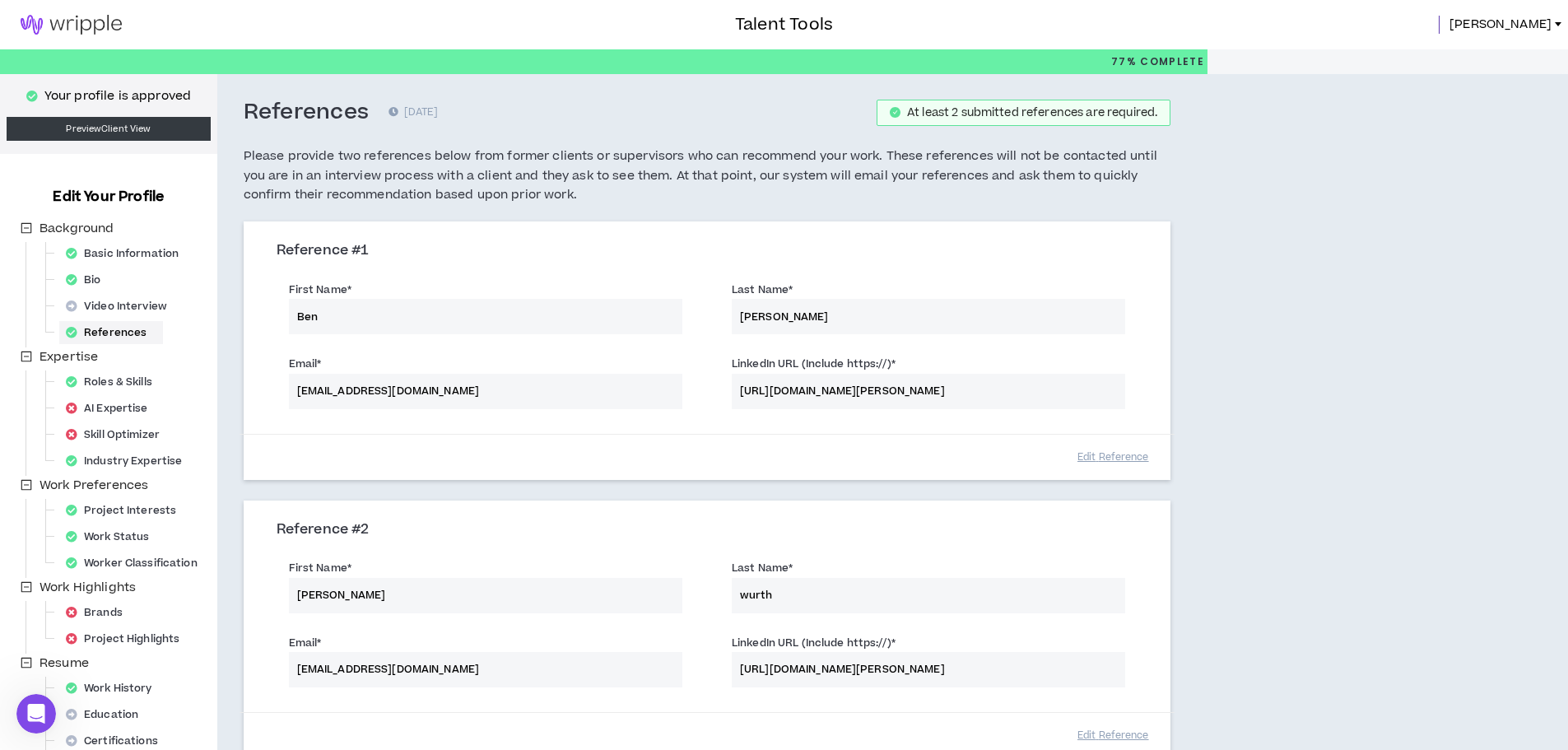
click at [42, 22] on img at bounding box center [71, 24] width 142 height 20
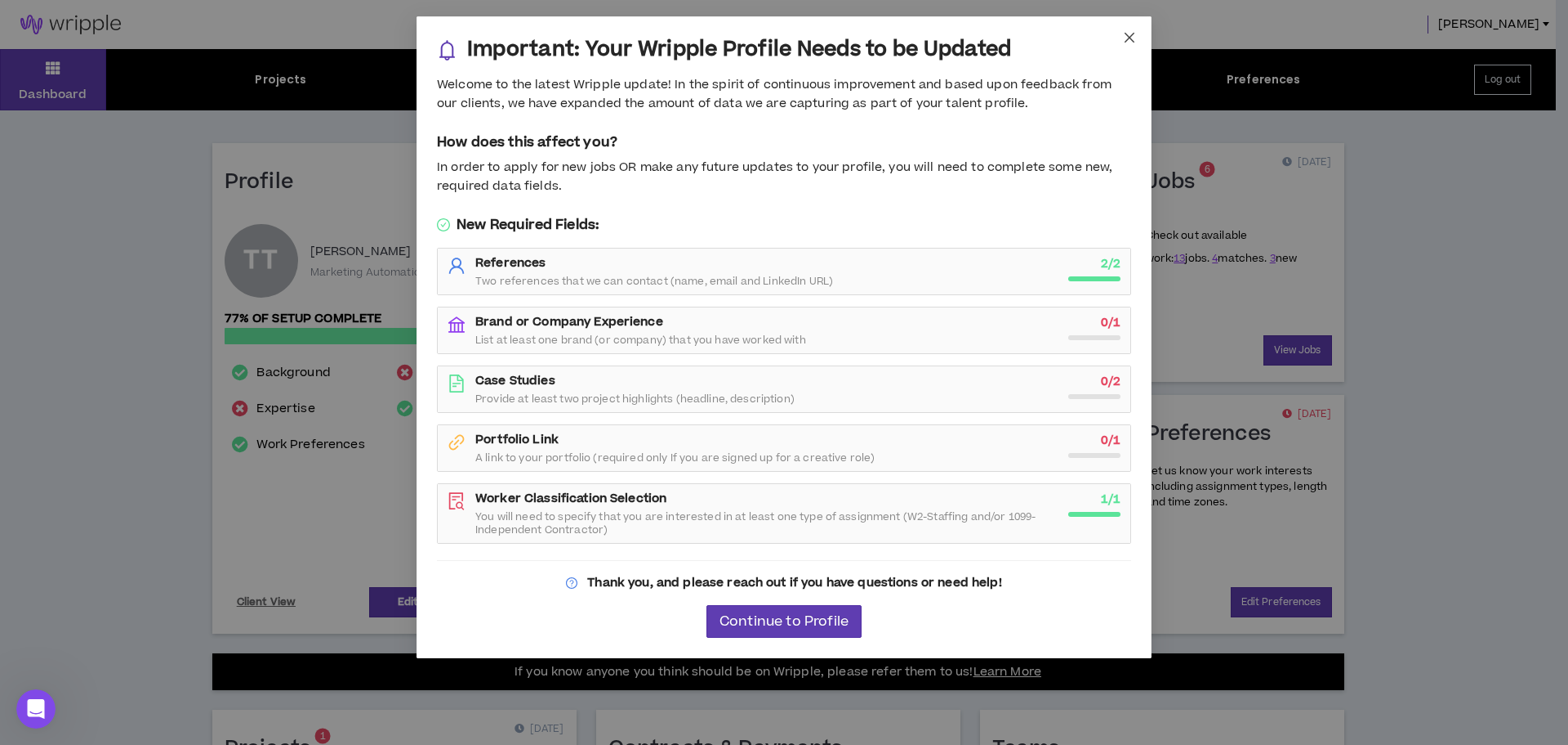
click at [1123, 41] on icon "close" at bounding box center [1130, 37] width 13 height 13
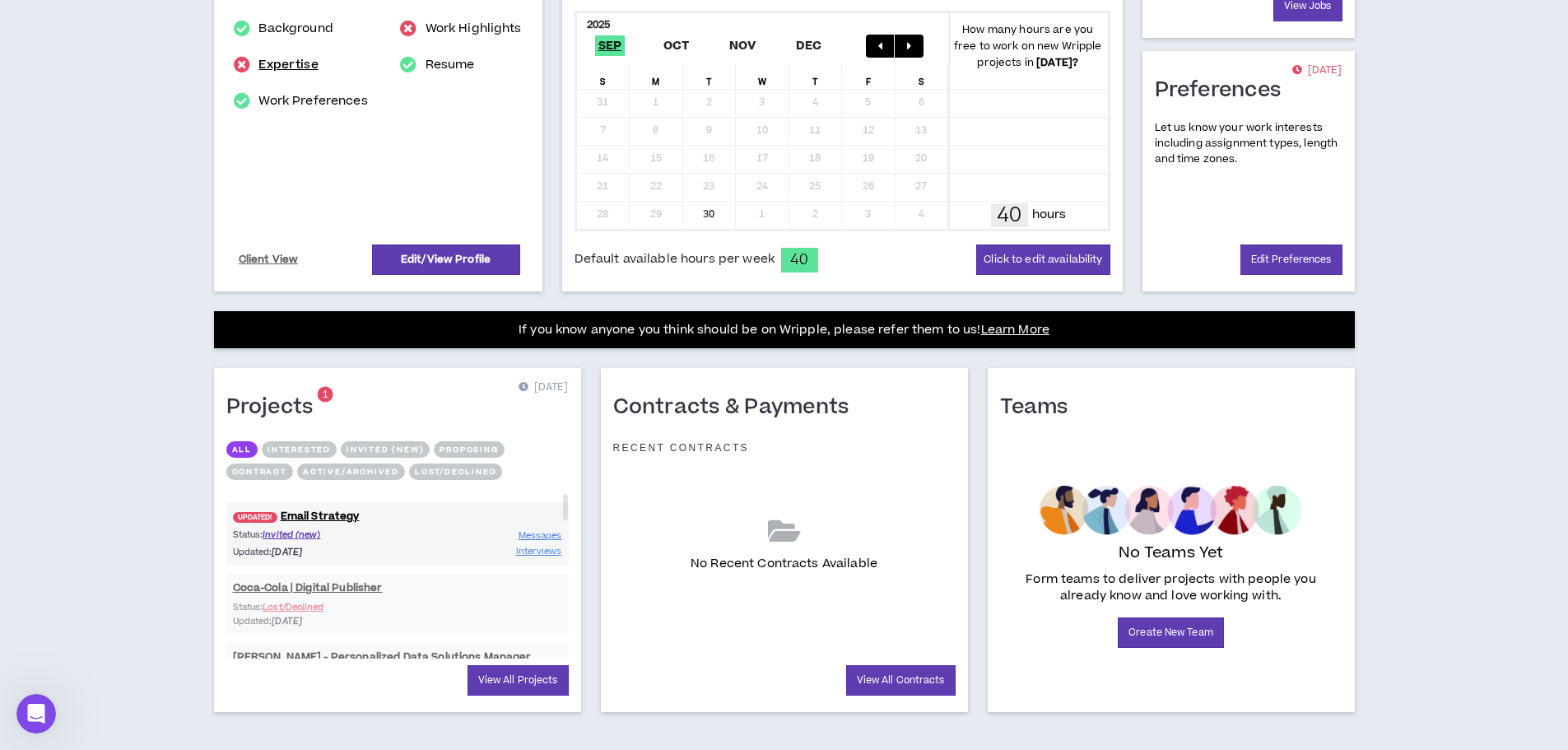
scroll to position [361, 0]
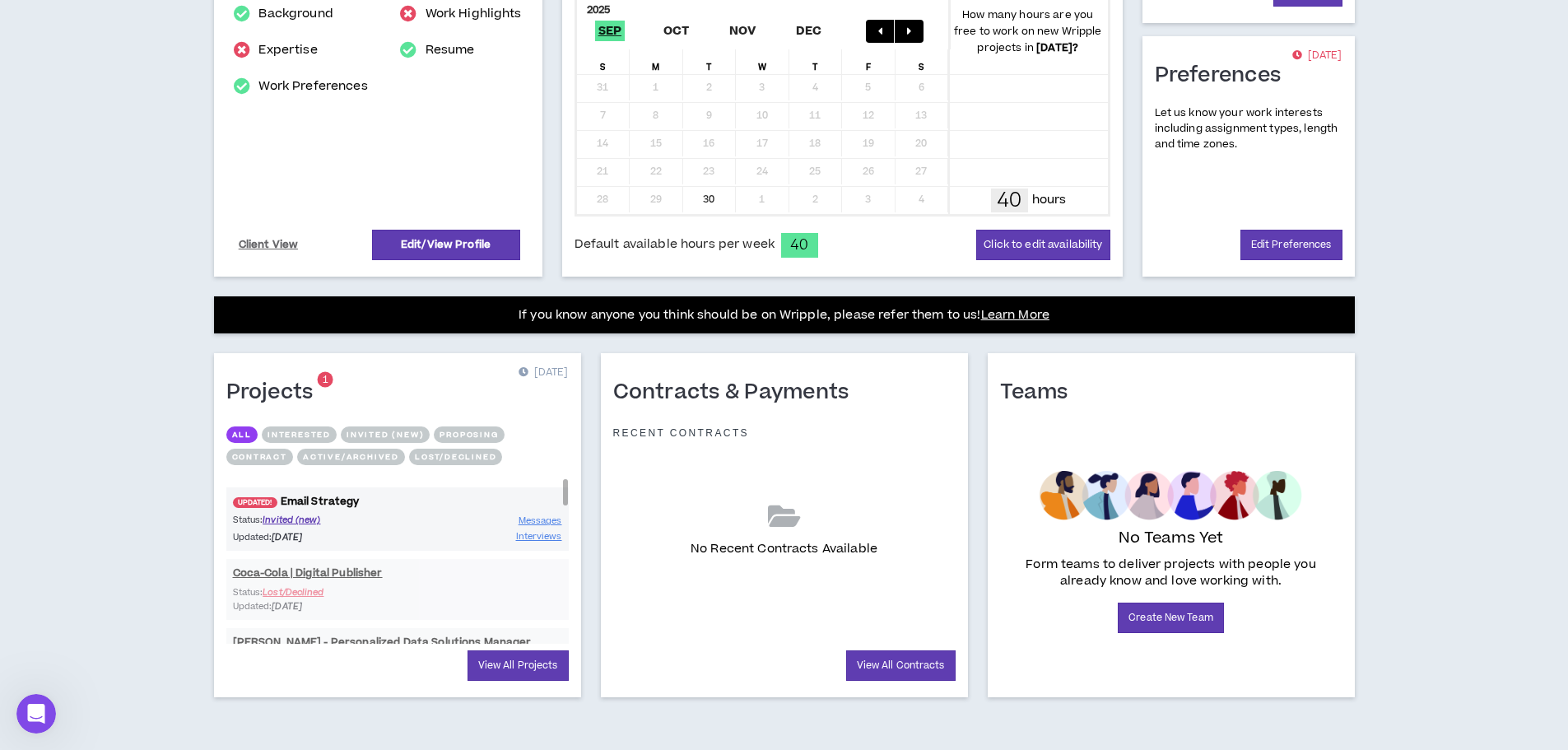
click at [299, 505] on link "UPDATED! Email Strategy" at bounding box center [398, 501] width 342 height 16
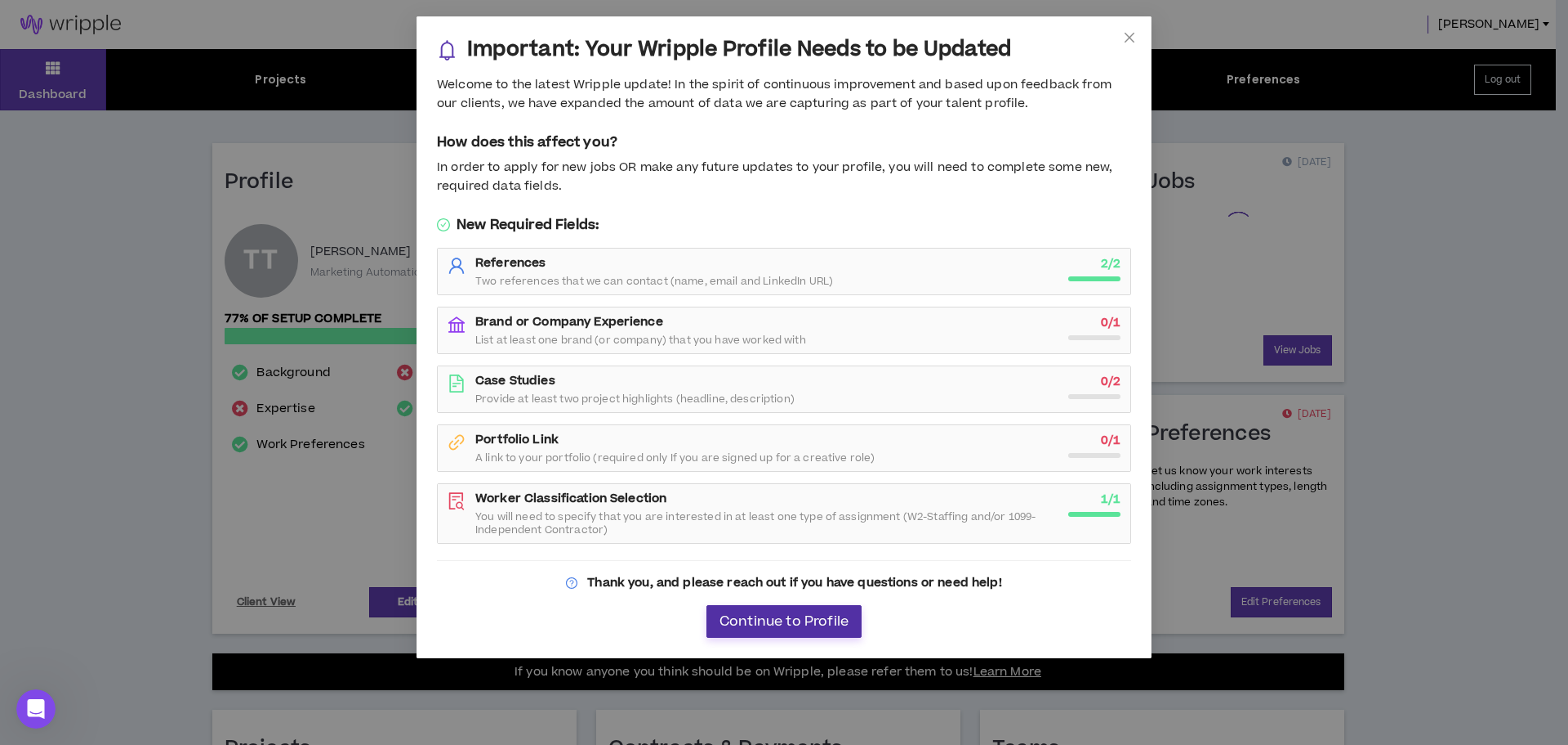
click at [769, 622] on span "Continue to Profile" at bounding box center [784, 621] width 129 height 16
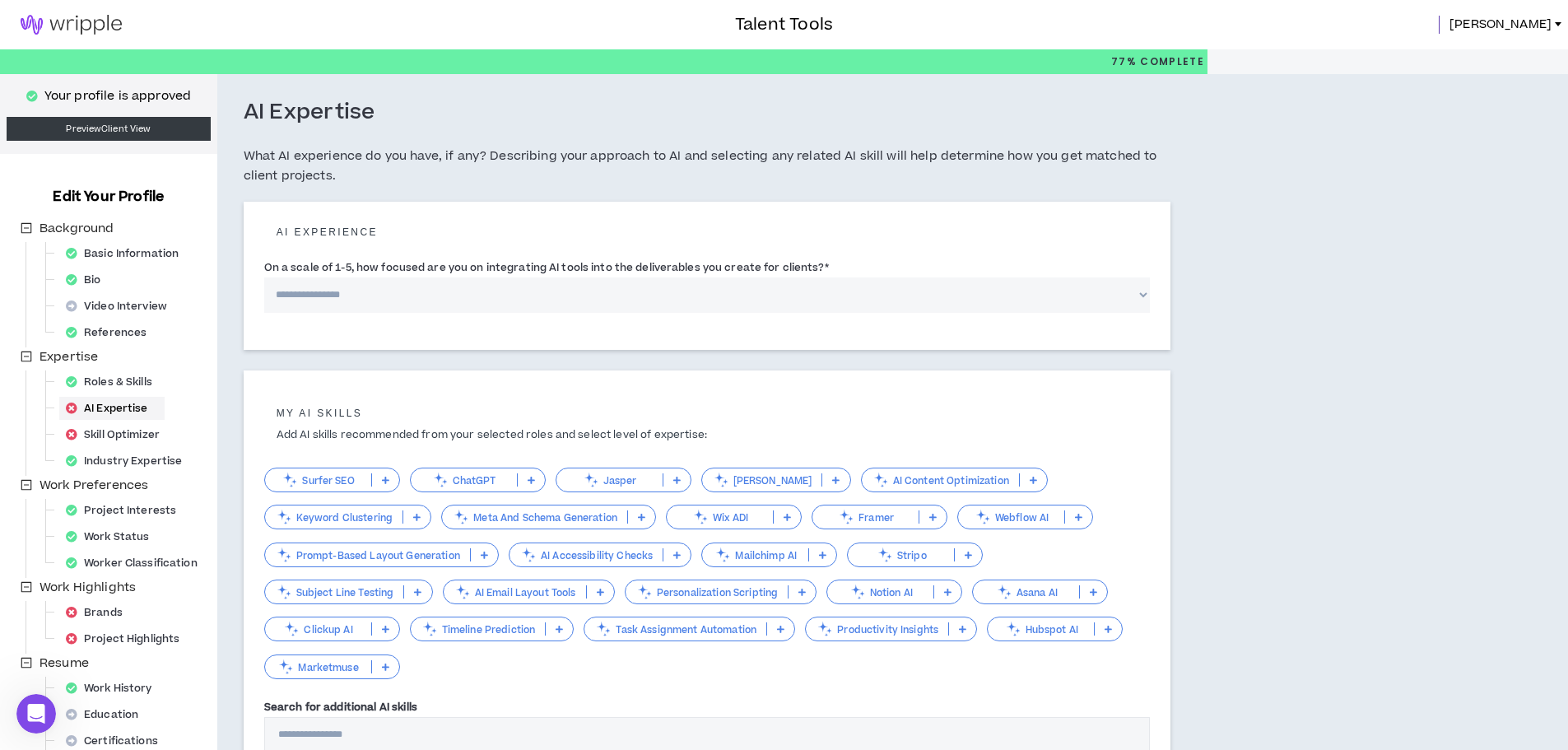
click at [72, 29] on img at bounding box center [71, 24] width 142 height 20
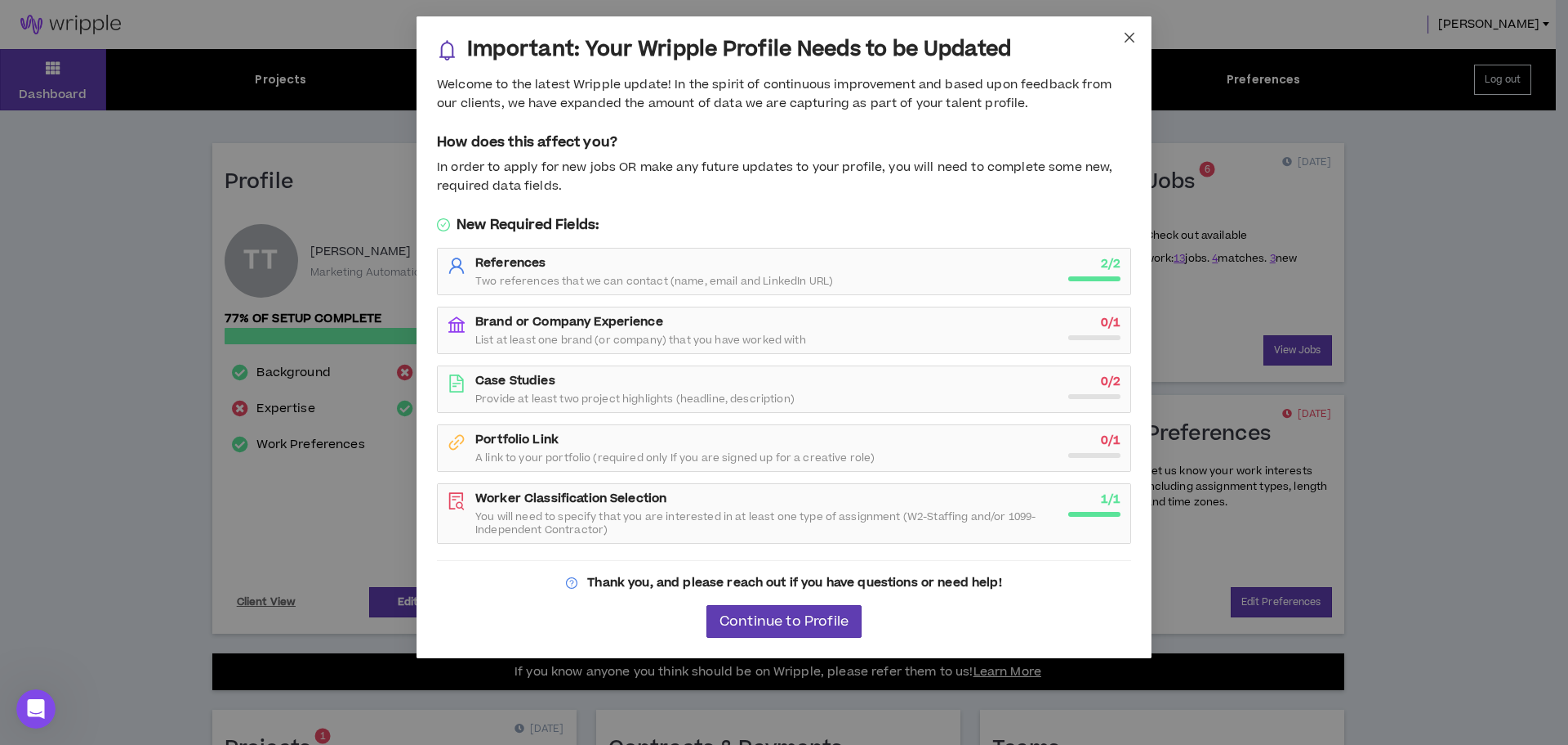
click at [1124, 37] on icon "close" at bounding box center [1130, 37] width 13 height 13
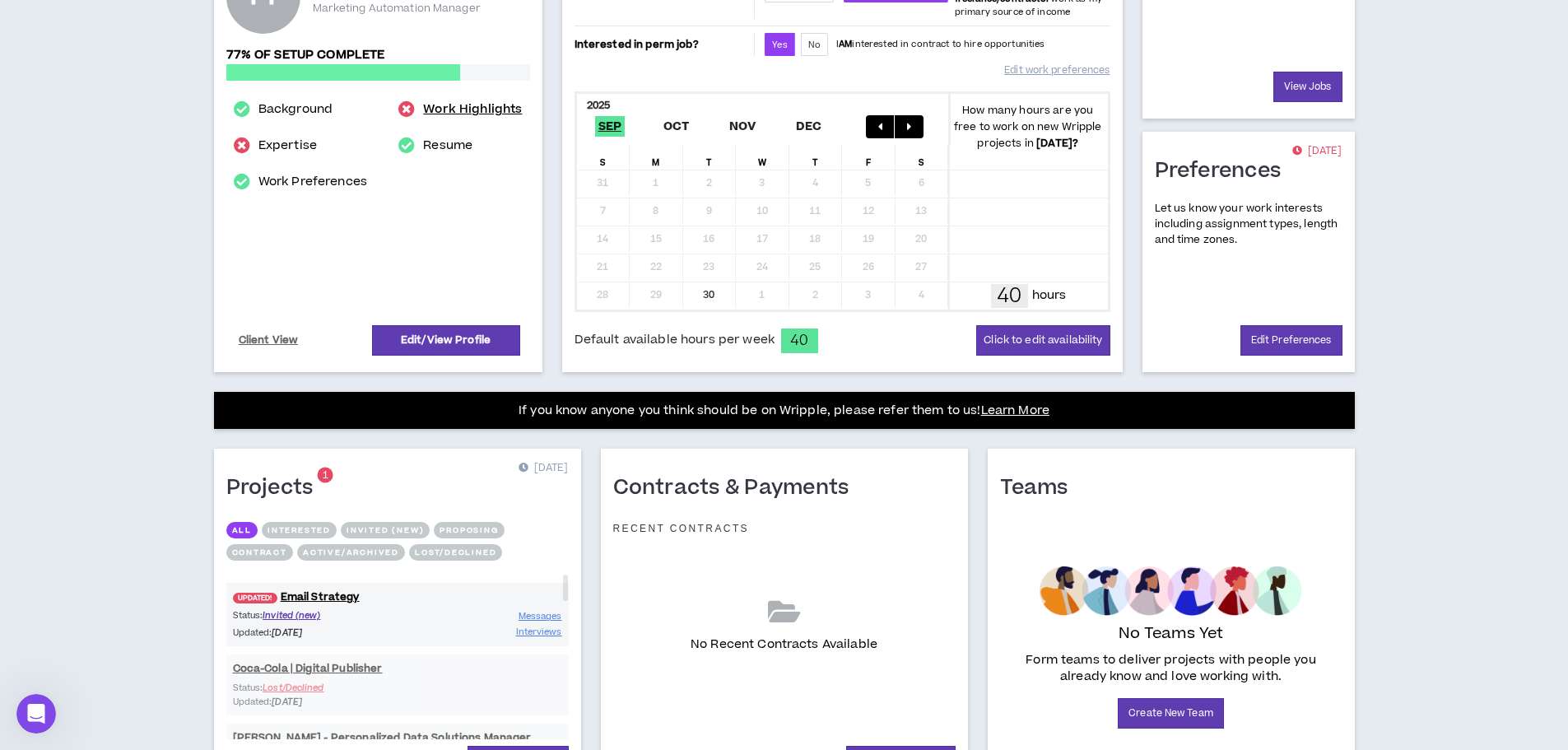
scroll to position [361, 0]
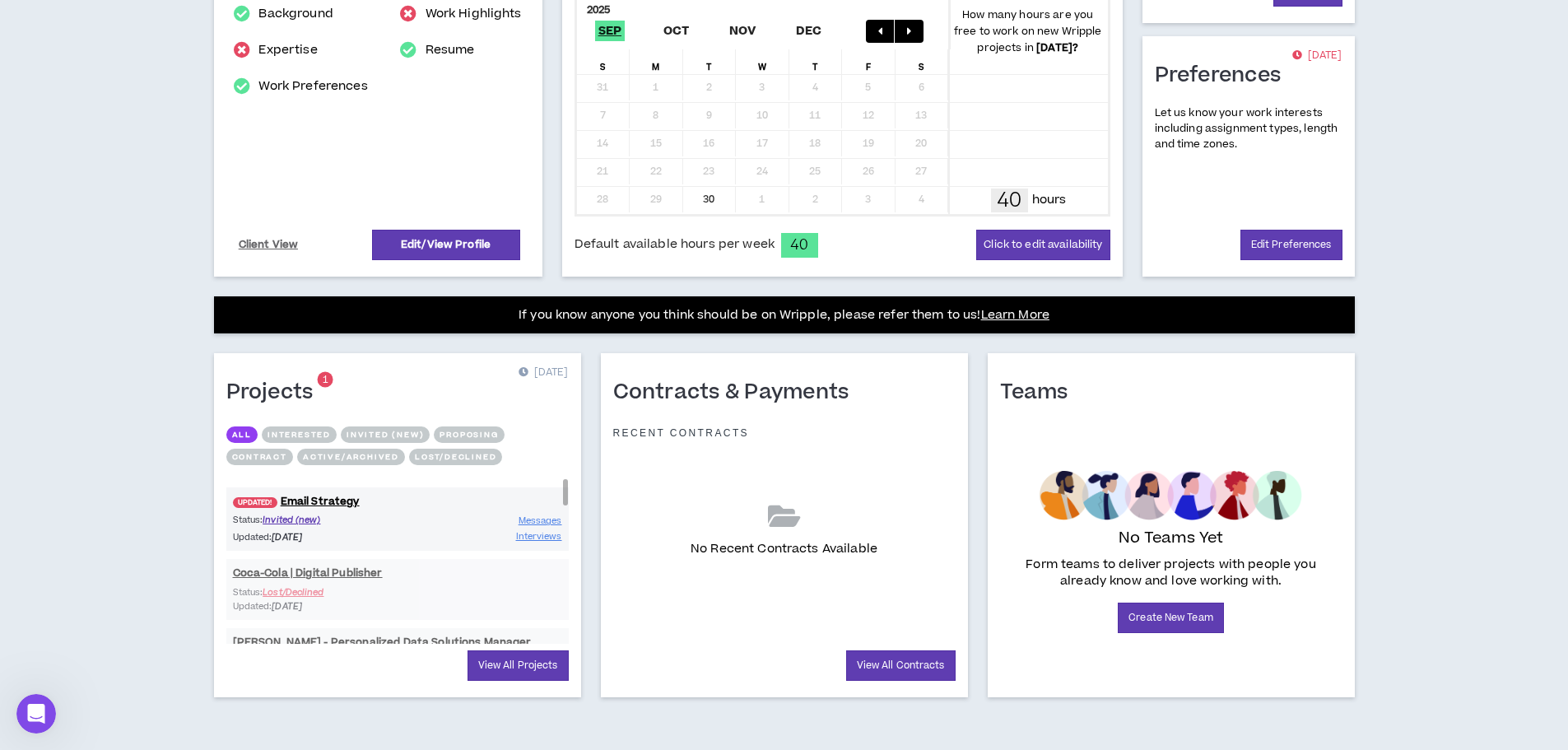
click at [409, 535] on div "Status: Invited (new) Updated: [DATE] Messages Interviews" at bounding box center [398, 527] width 342 height 31
click at [314, 499] on link "UPDATED! Email Strategy" at bounding box center [398, 501] width 342 height 16
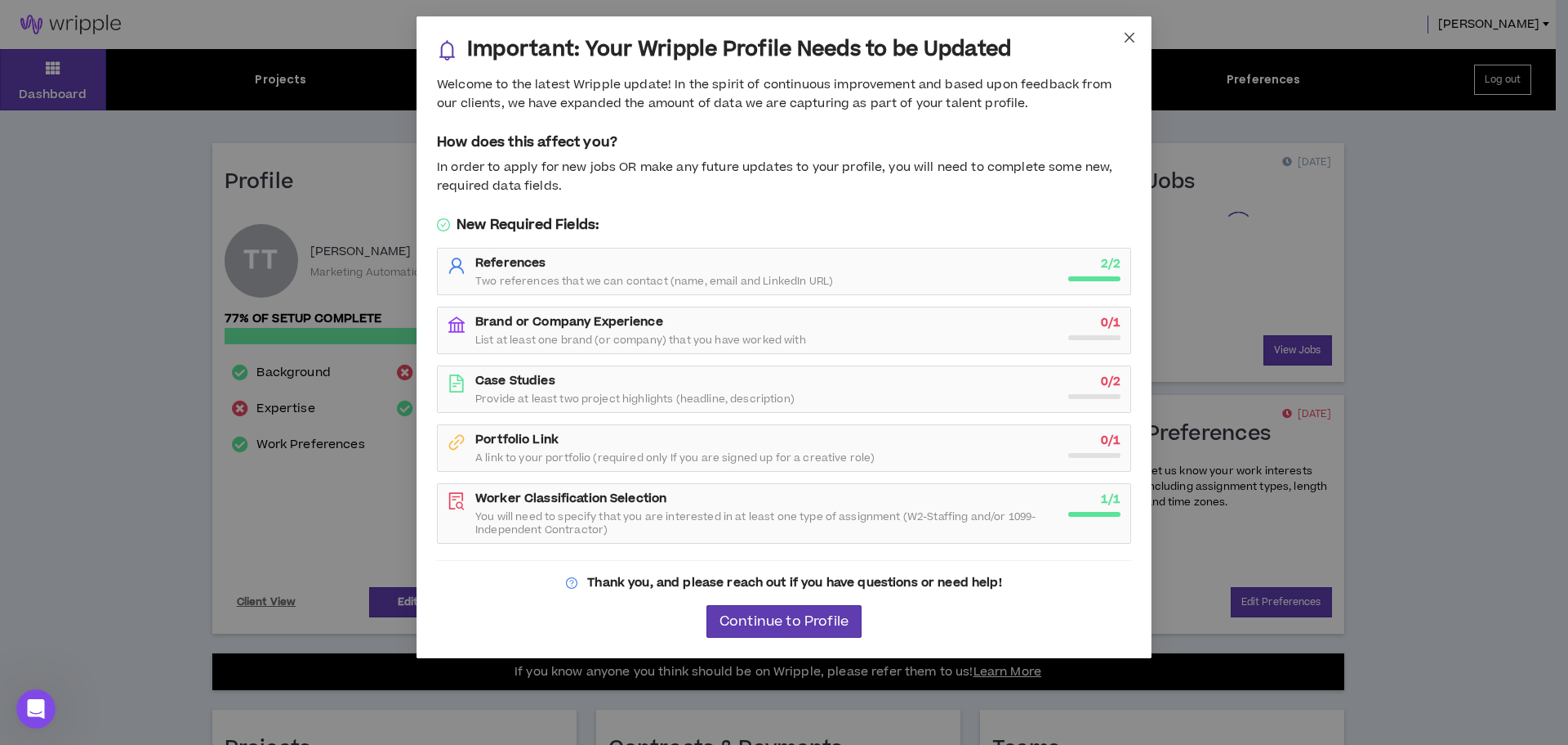
click at [1134, 45] on span "Close" at bounding box center [1130, 39] width 45 height 45
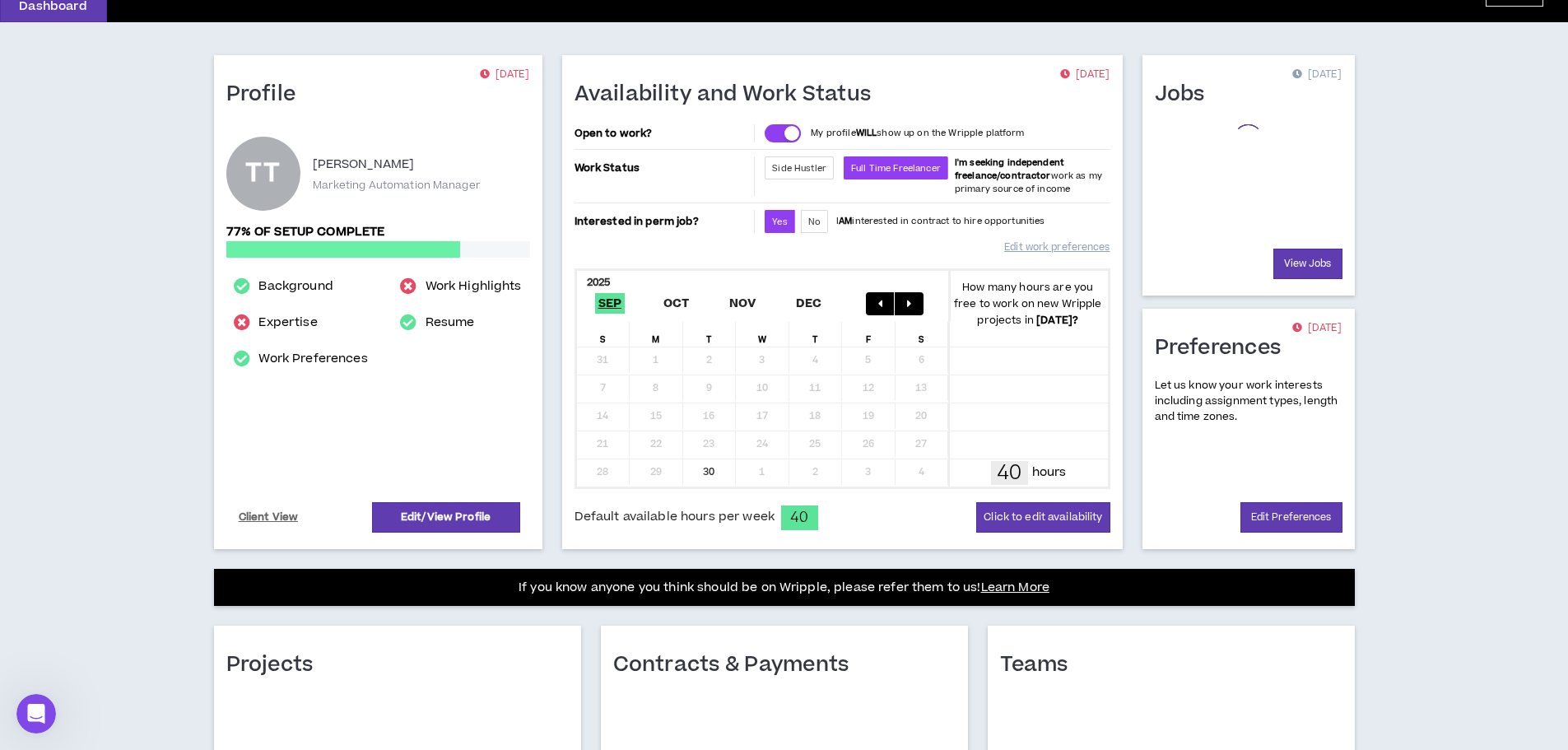
scroll to position [325, 0]
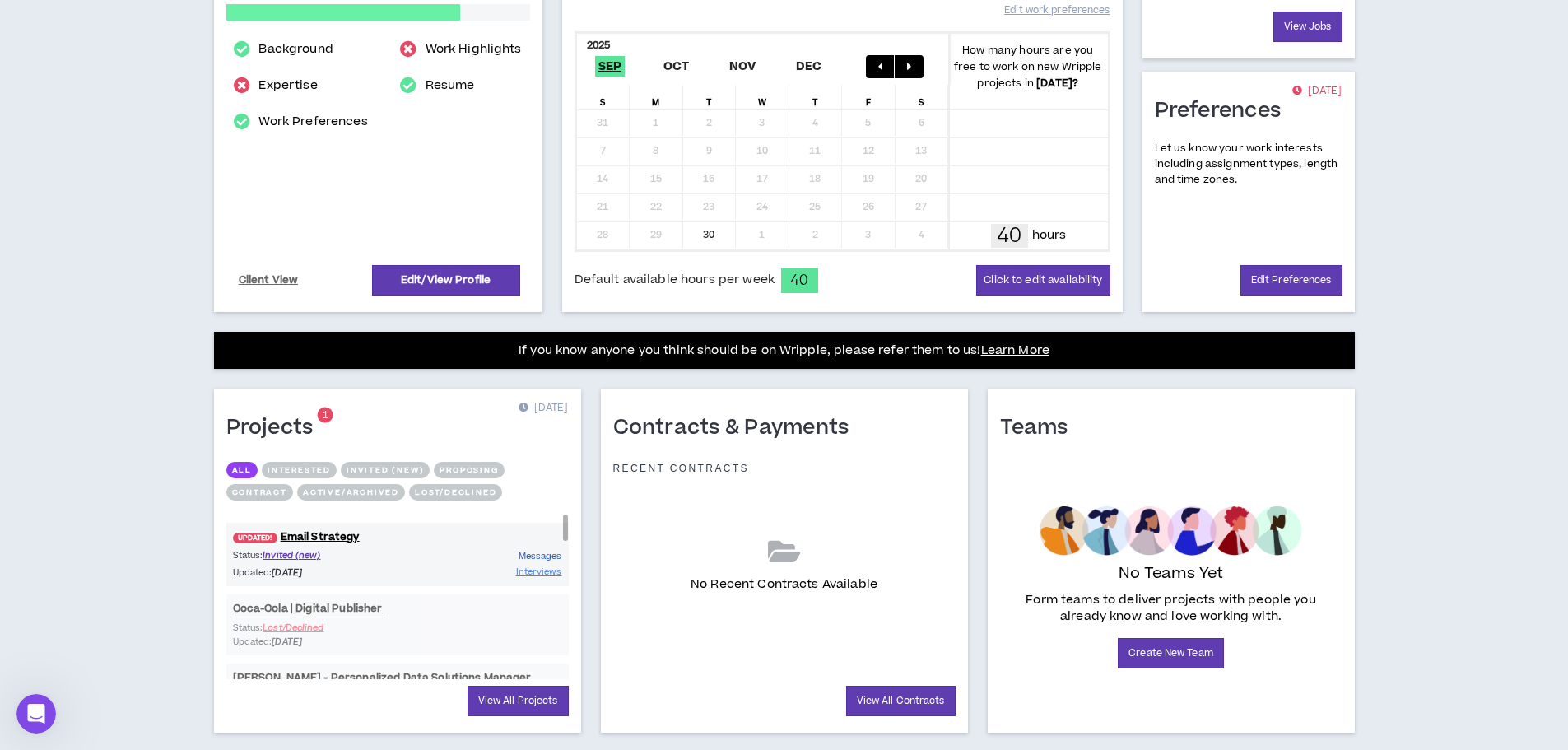
click at [530, 556] on span "Messages" at bounding box center [540, 555] width 44 height 12
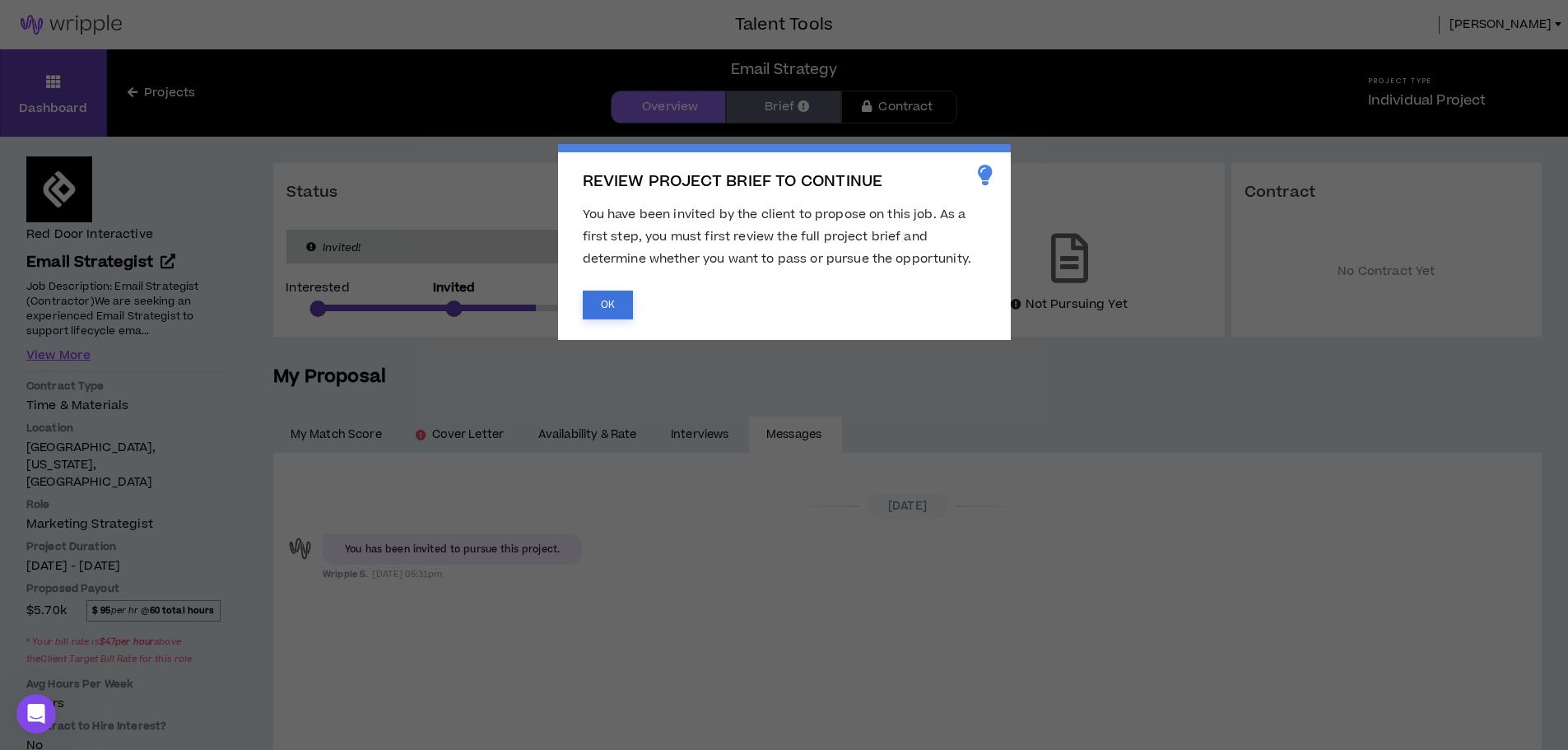
click at [613, 311] on button "OK" at bounding box center [608, 305] width 51 height 29
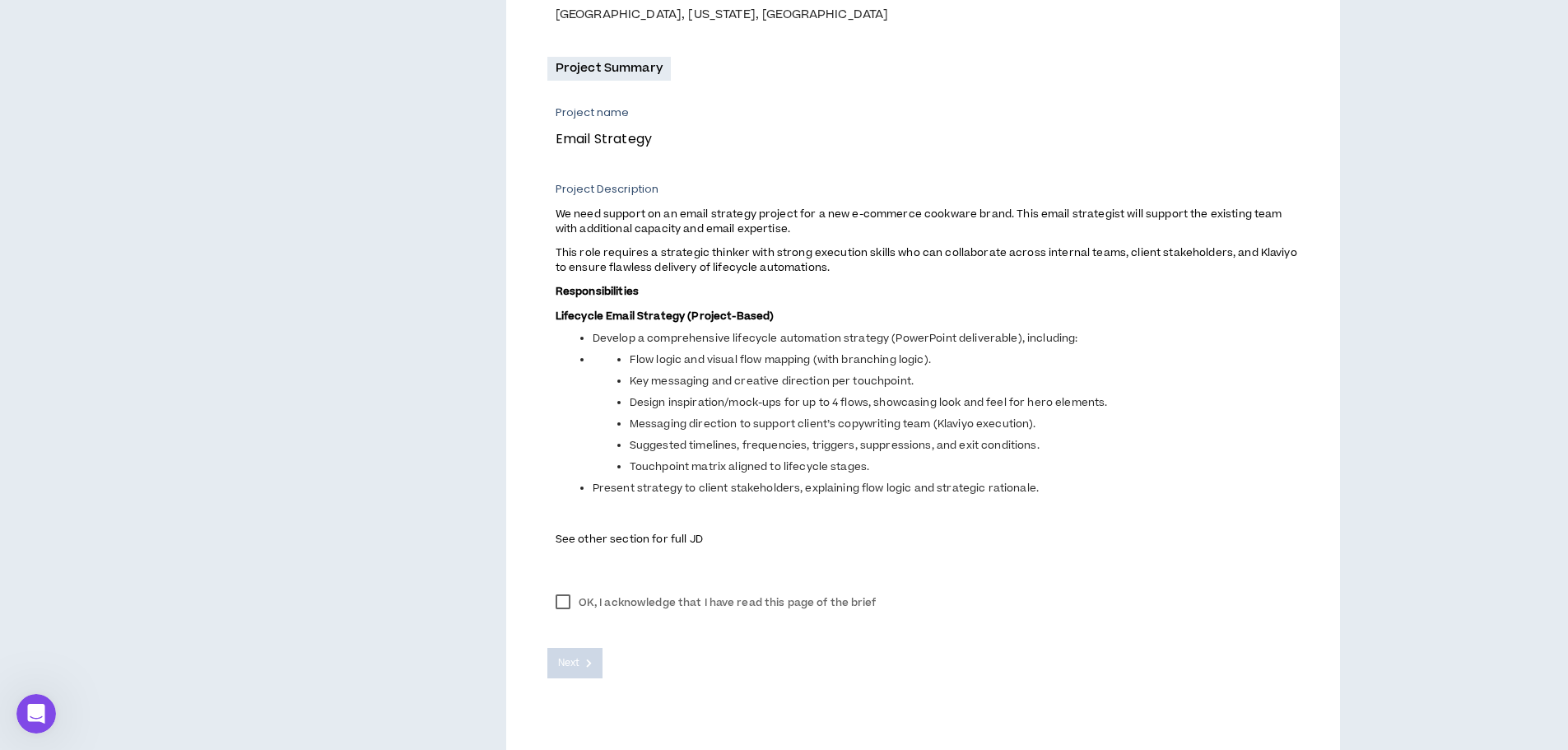
scroll to position [570, 0]
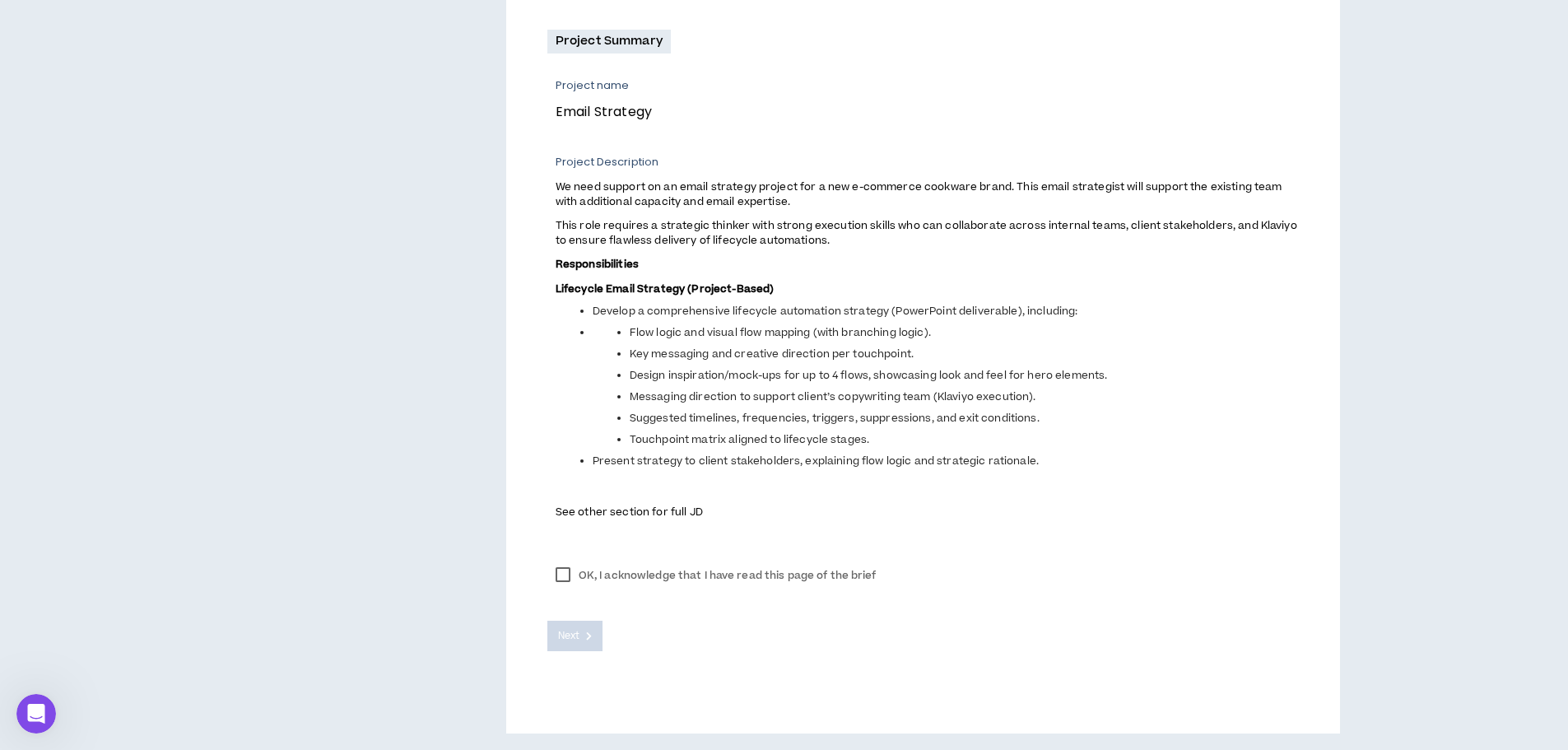
click at [564, 572] on label "OK, I acknowledge that I have read this page of the brief" at bounding box center [716, 575] width 338 height 24
click at [577, 635] on span "Next" at bounding box center [569, 635] width 22 height 16
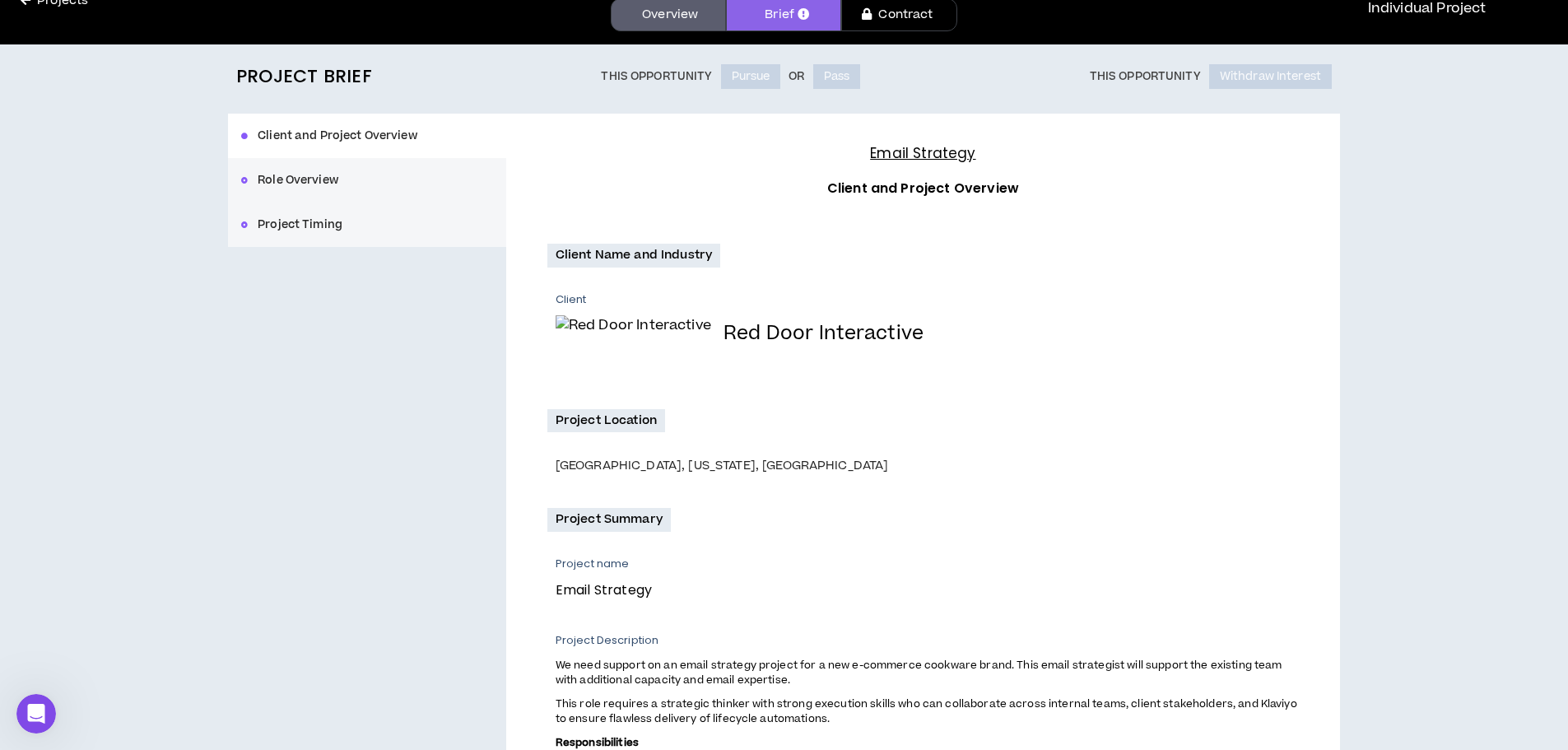
scroll to position [0, 0]
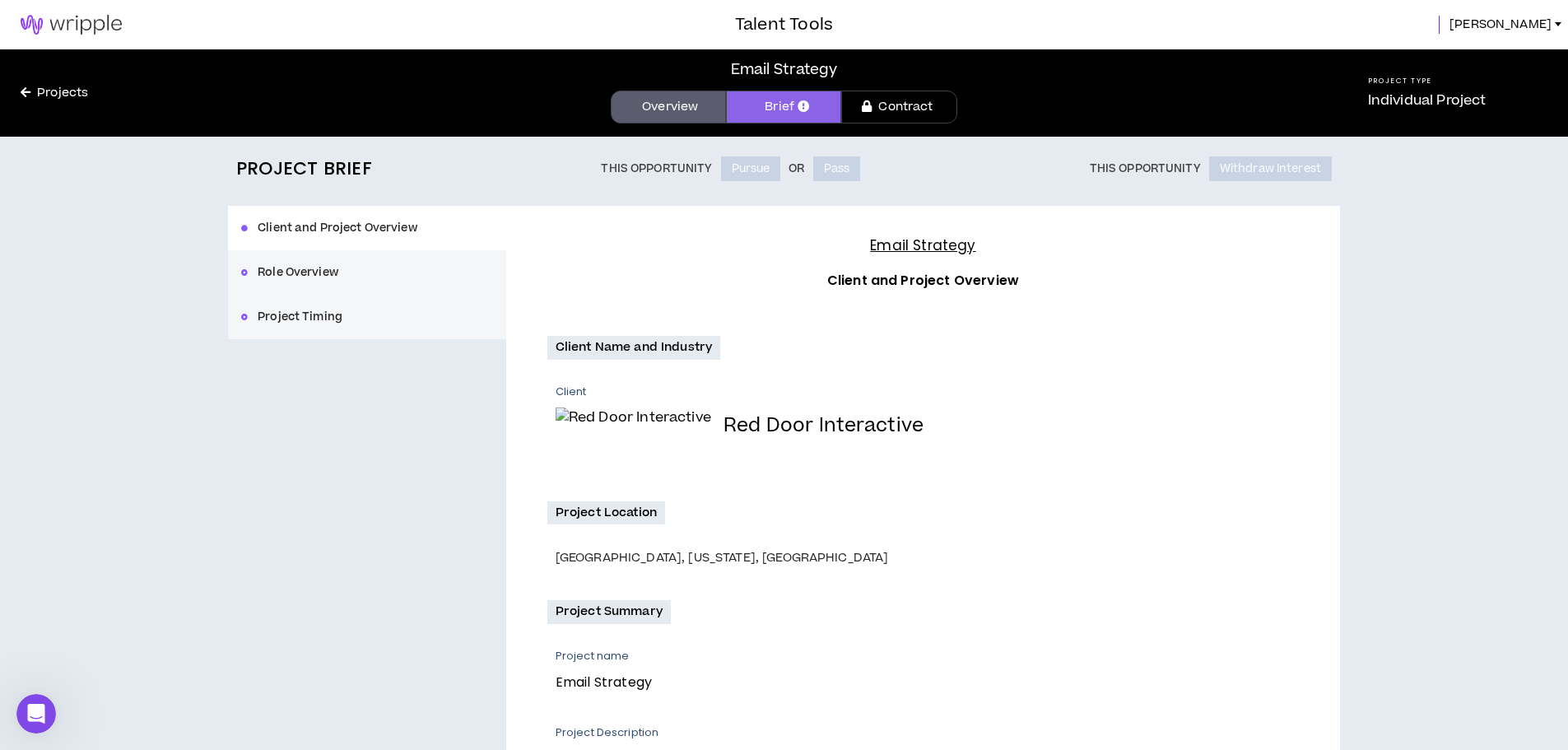
click at [52, 93] on link "Projects" at bounding box center [54, 93] width 109 height 18
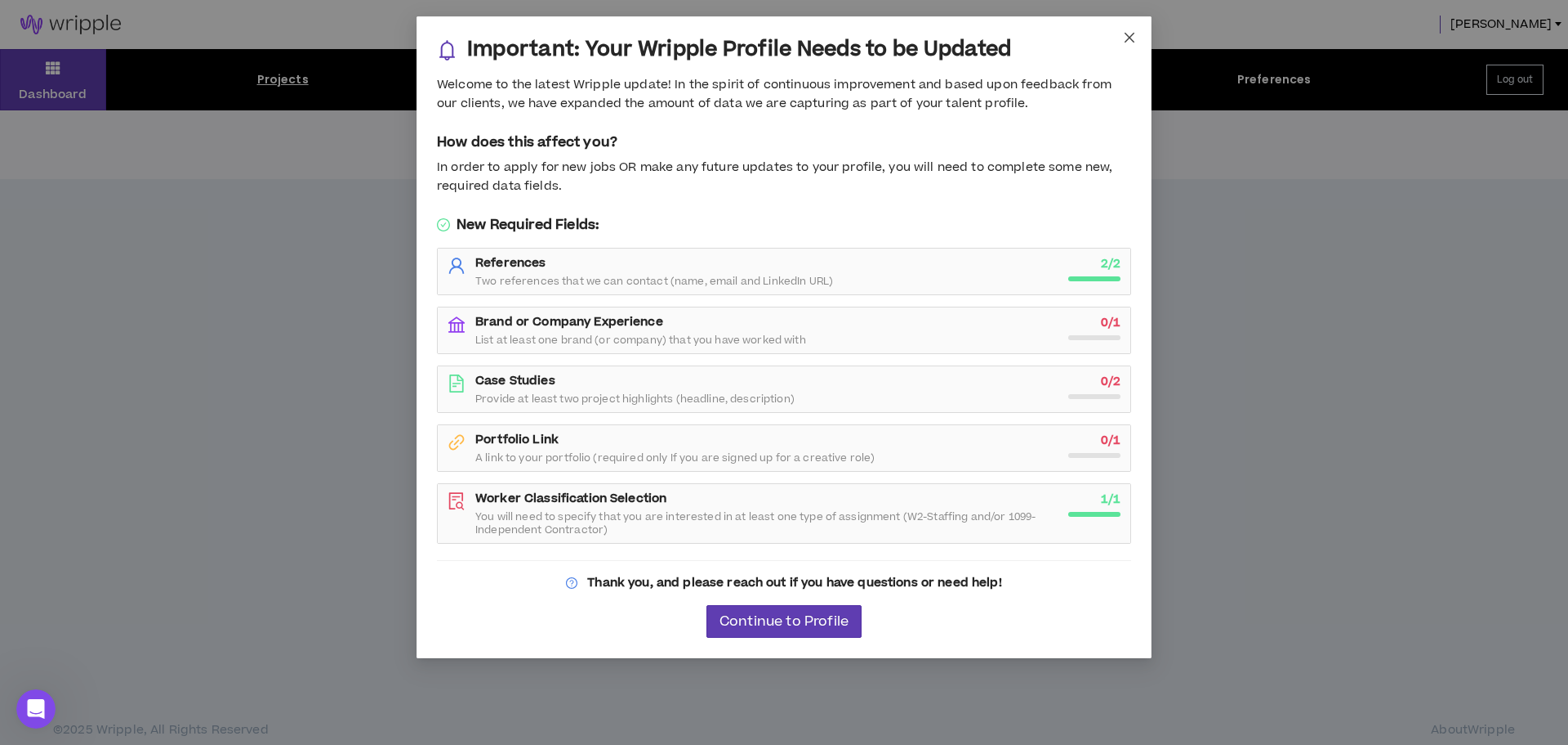
click at [1123, 29] on span "Close" at bounding box center [1130, 39] width 45 height 45
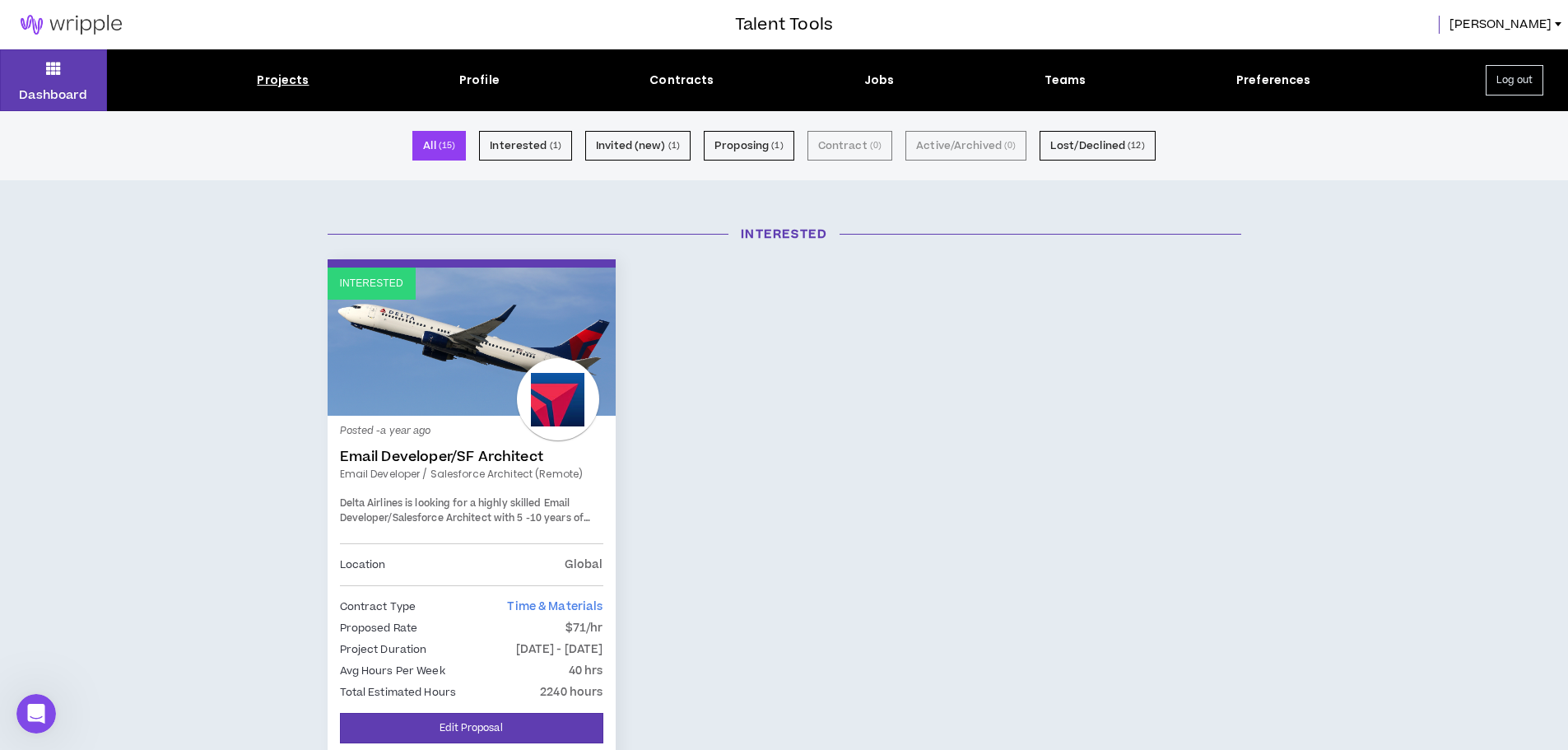
click at [79, 26] on img at bounding box center [71, 24] width 142 height 20
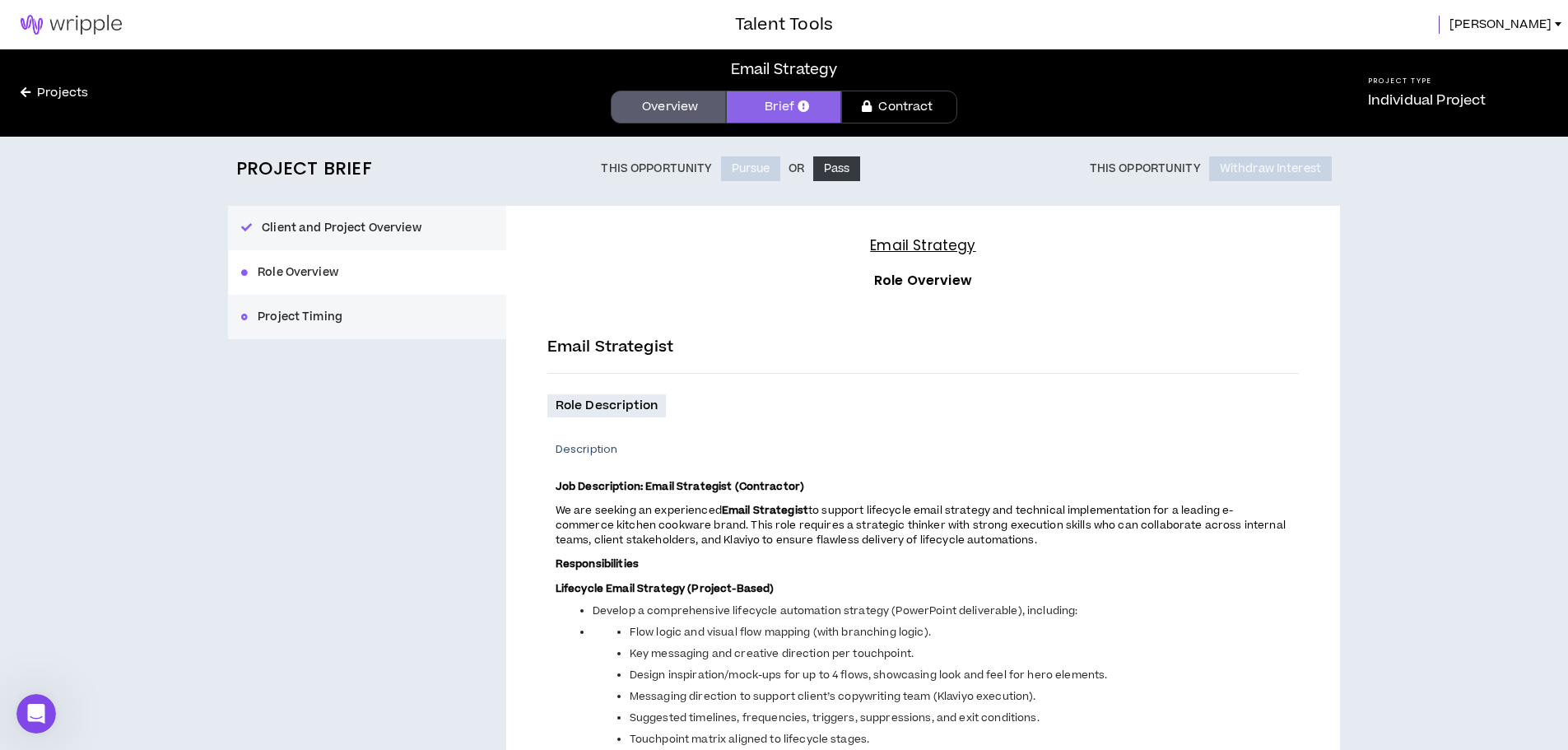
click at [44, 34] on img at bounding box center [71, 24] width 142 height 20
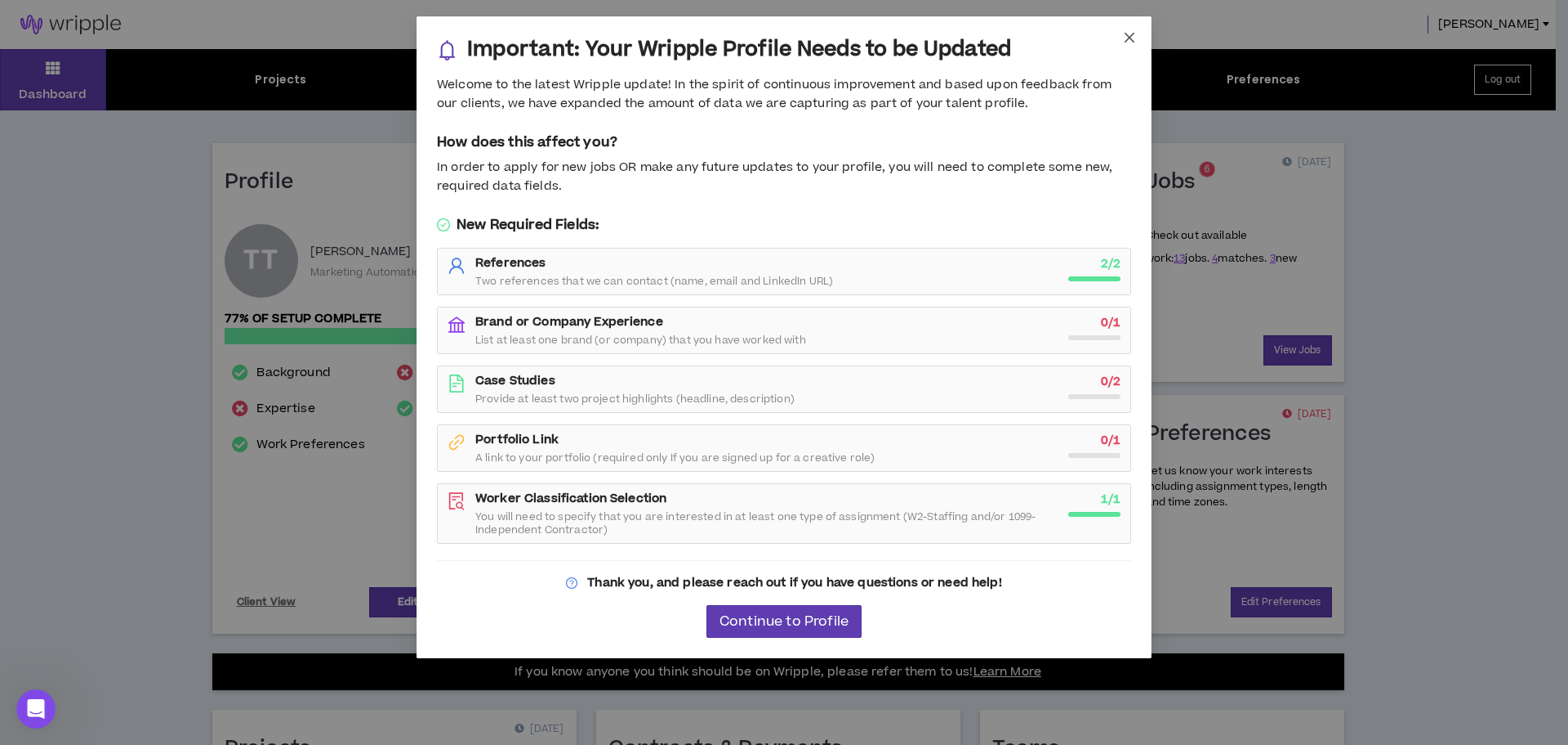
click at [1128, 39] on icon "close" at bounding box center [1130, 37] width 10 height 10
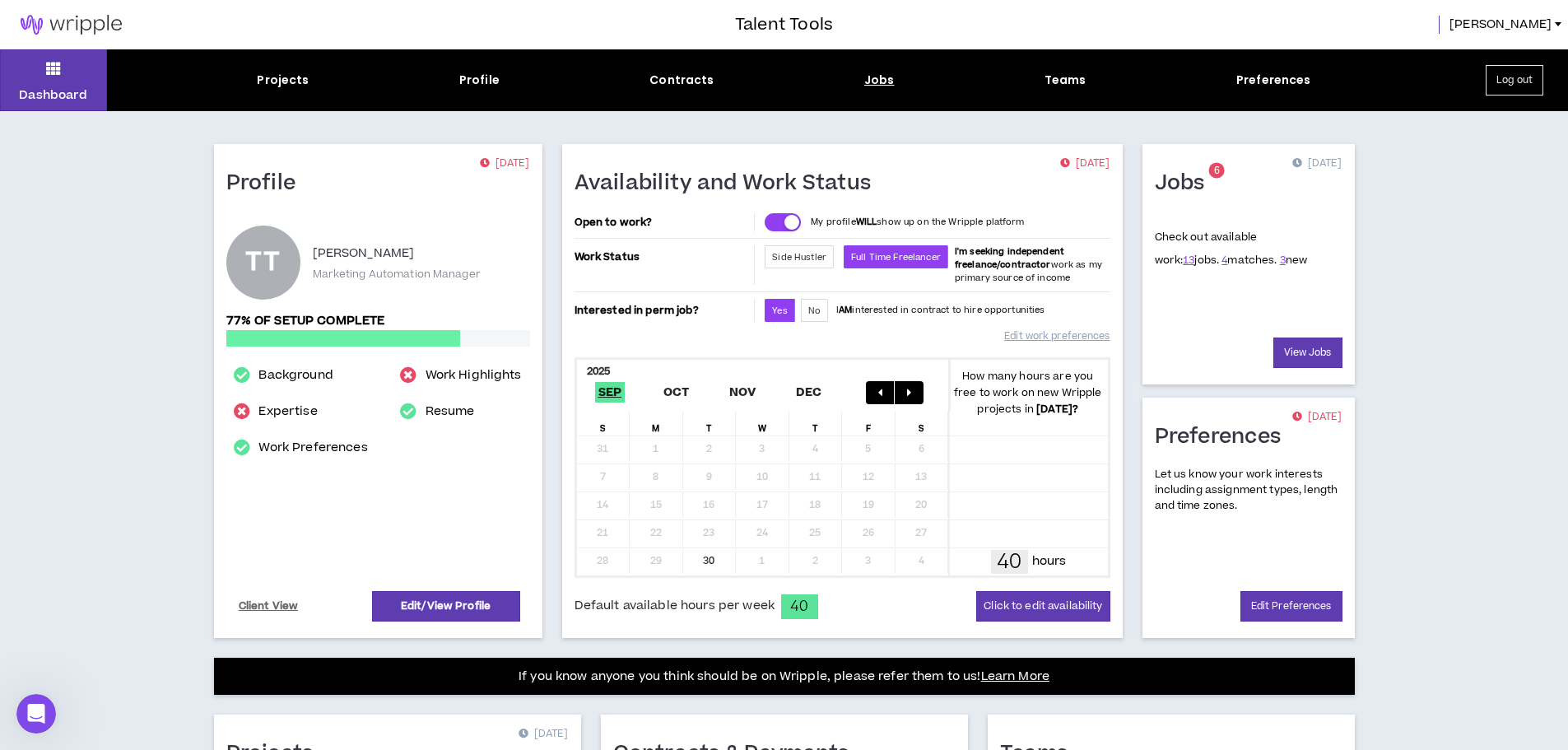
click at [886, 79] on div "Jobs" at bounding box center [879, 80] width 31 height 17
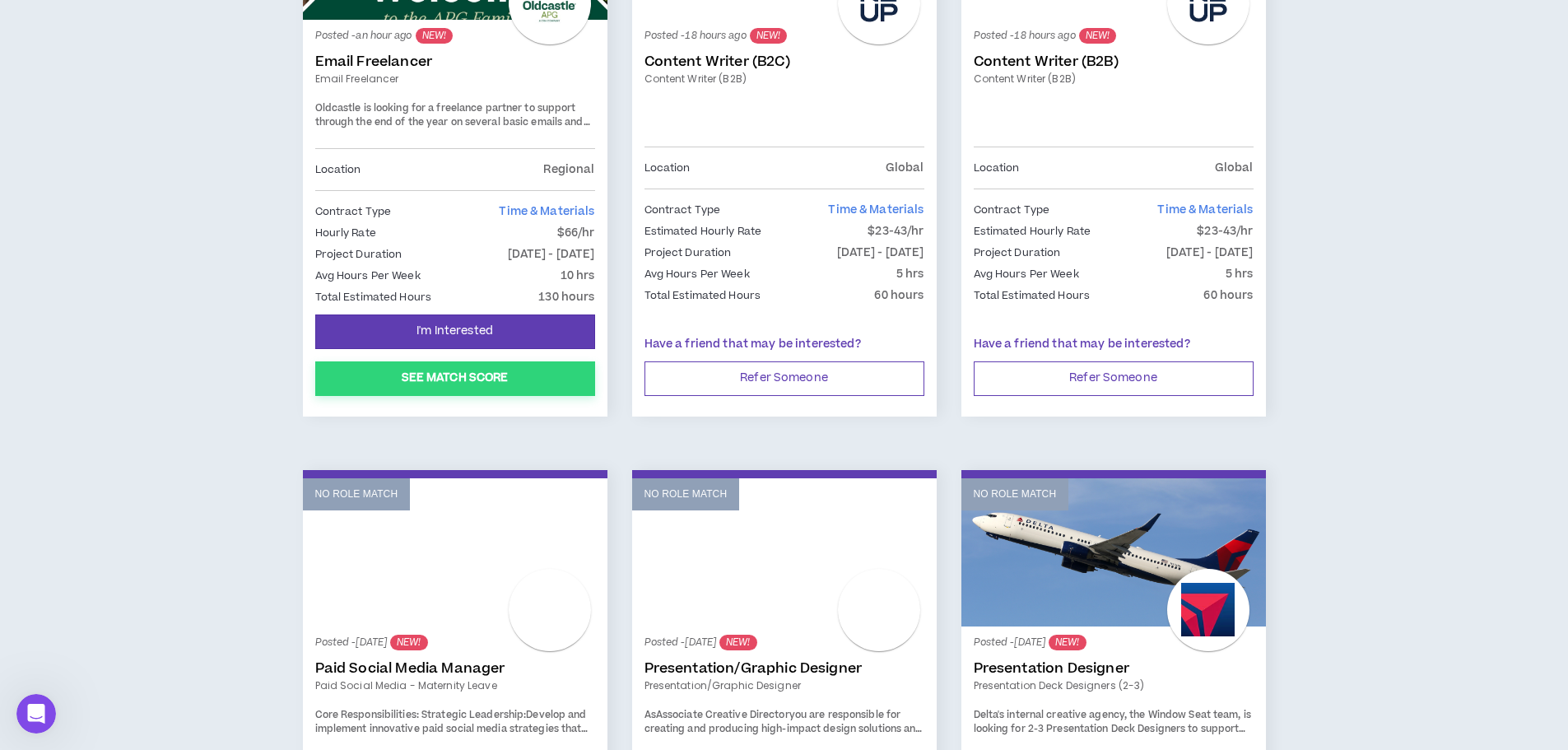
scroll to position [329, 0]
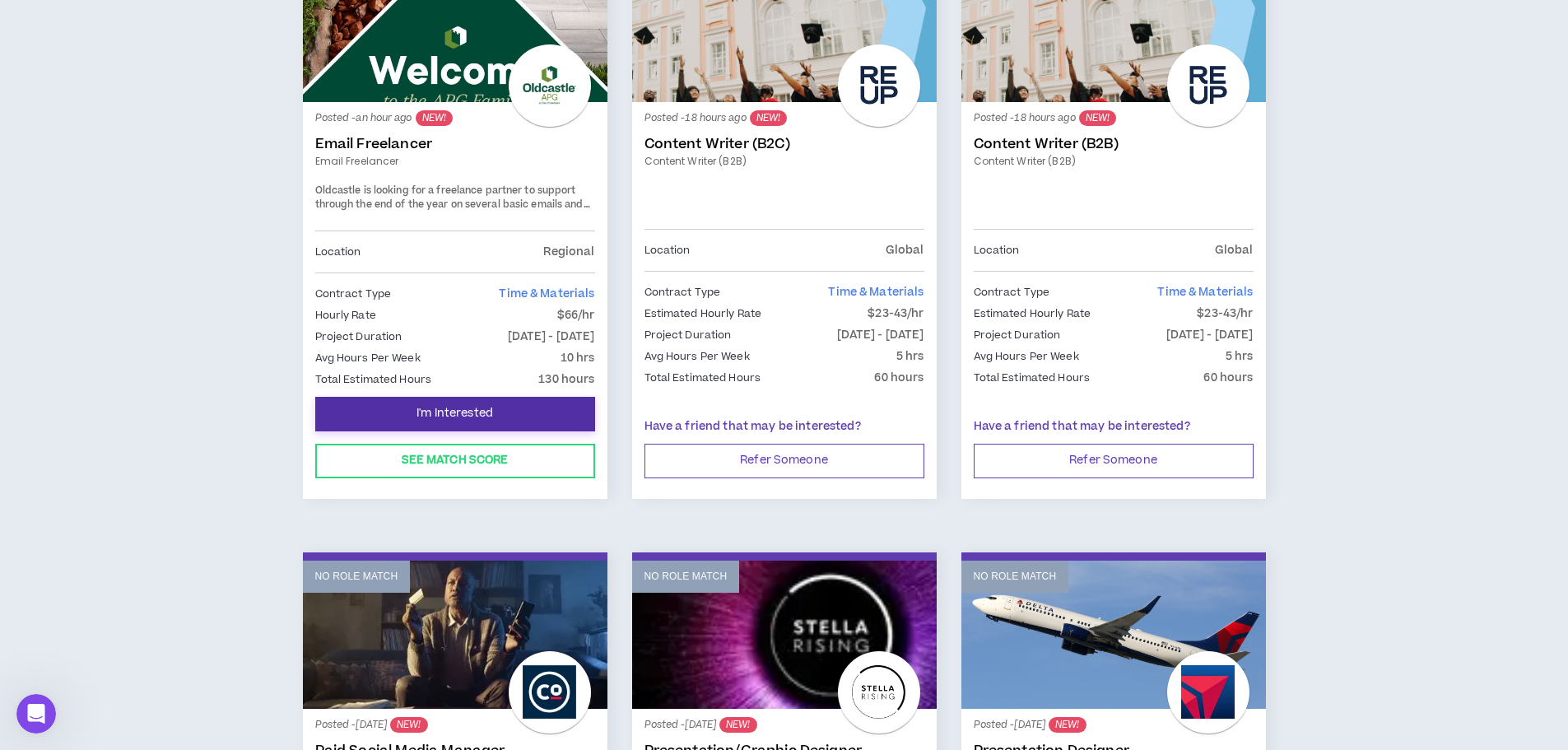
click at [443, 411] on span "I'm Interested" at bounding box center [455, 413] width 77 height 16
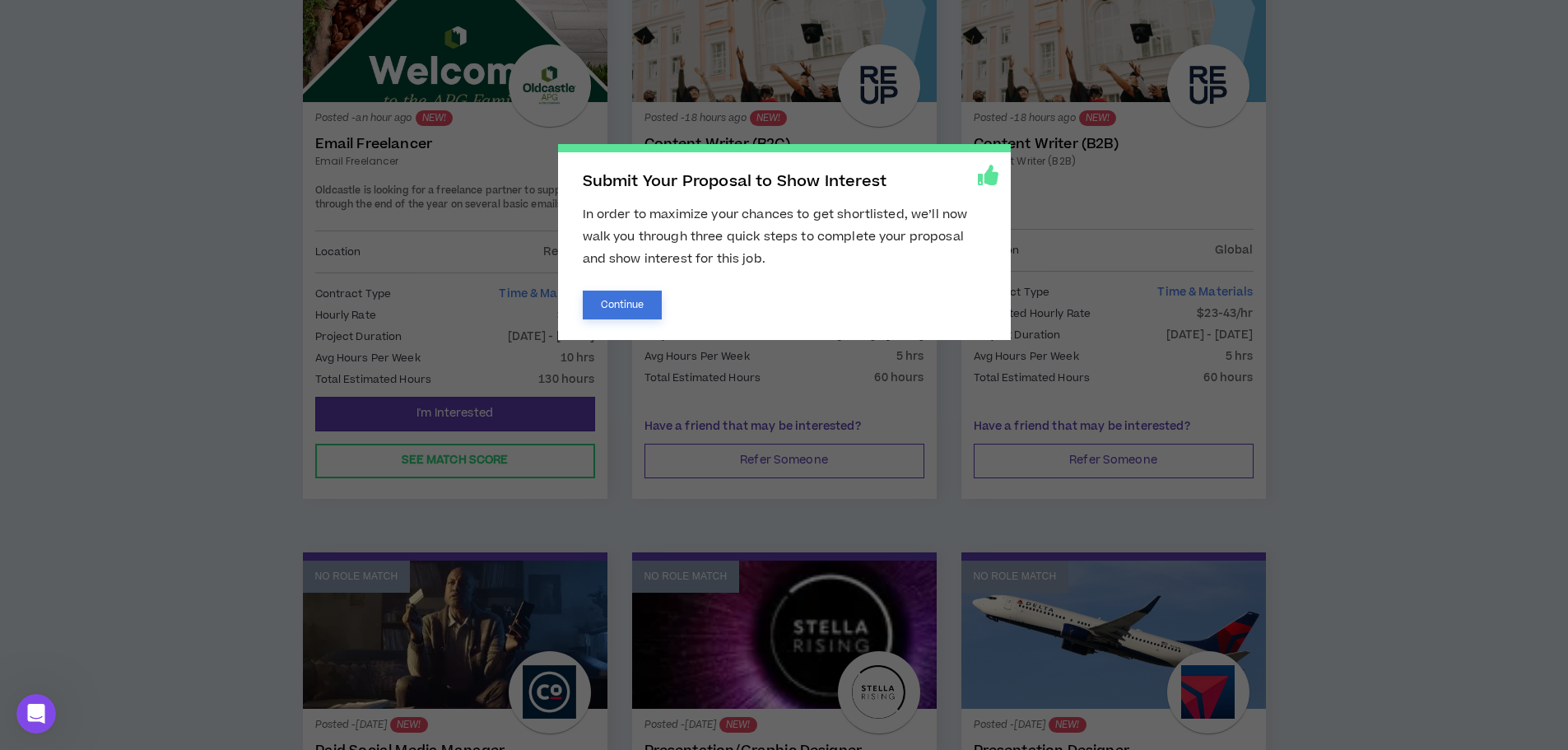
click at [624, 300] on button "Continue" at bounding box center [622, 305] width 80 height 29
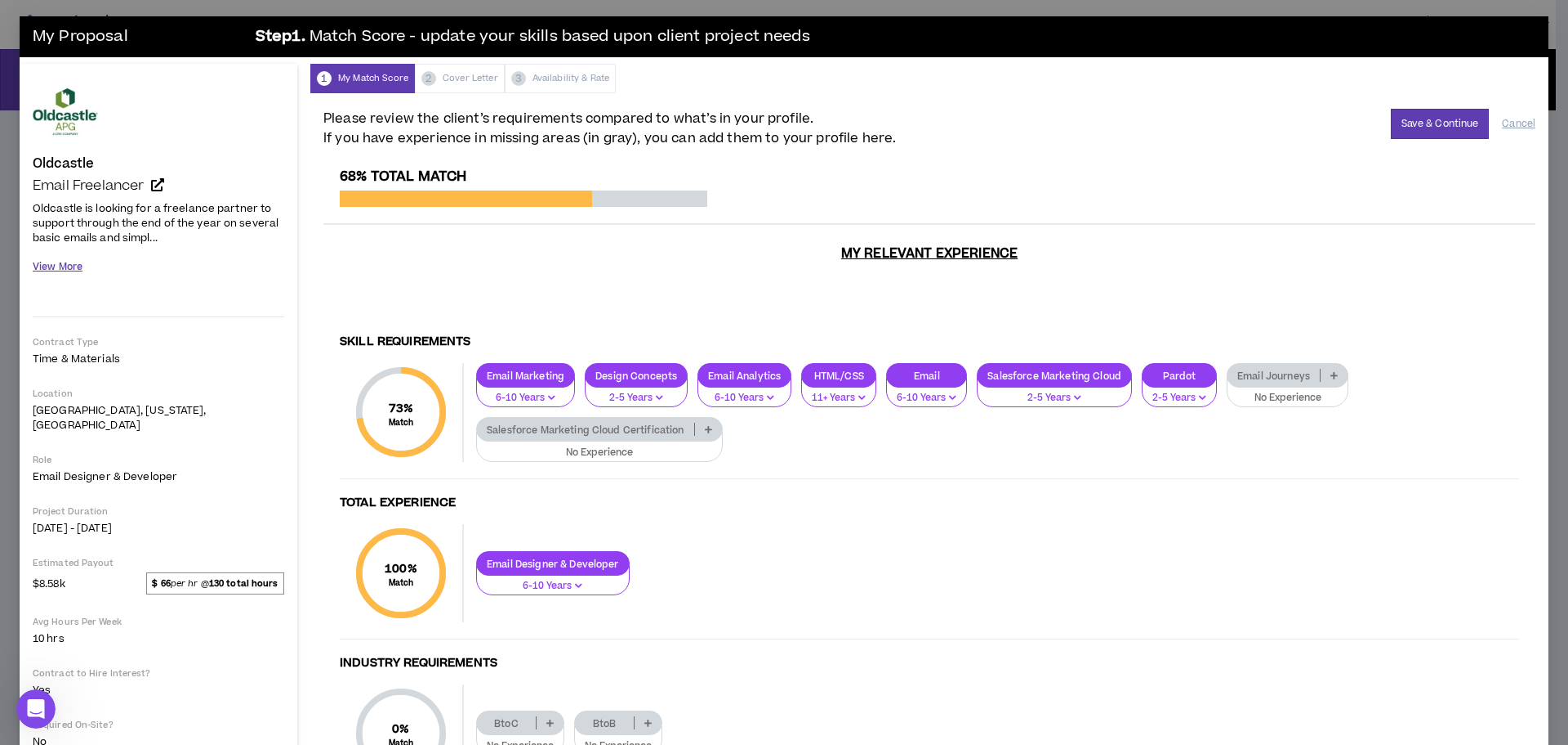
click at [78, 271] on button "View More" at bounding box center [58, 267] width 50 height 29
